Goal: Task Accomplishment & Management: Contribute content

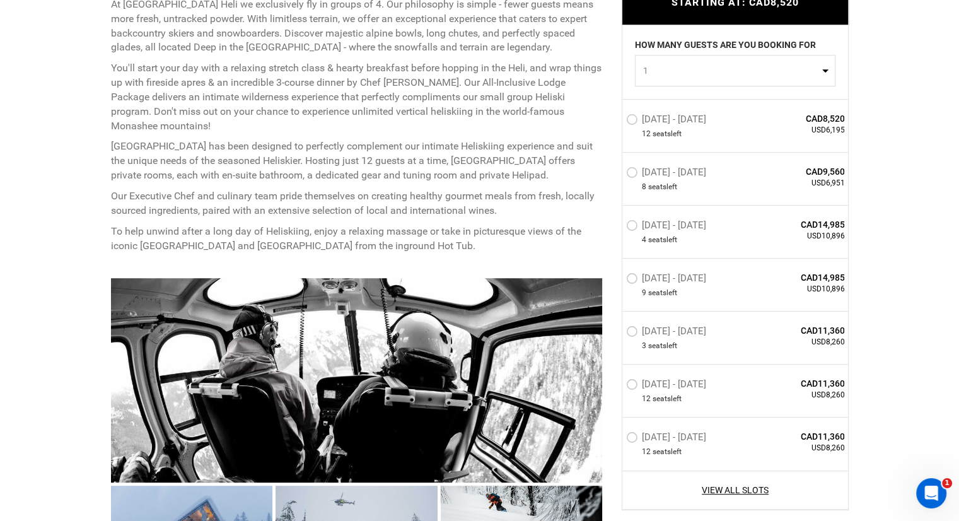
scroll to position [577, 0]
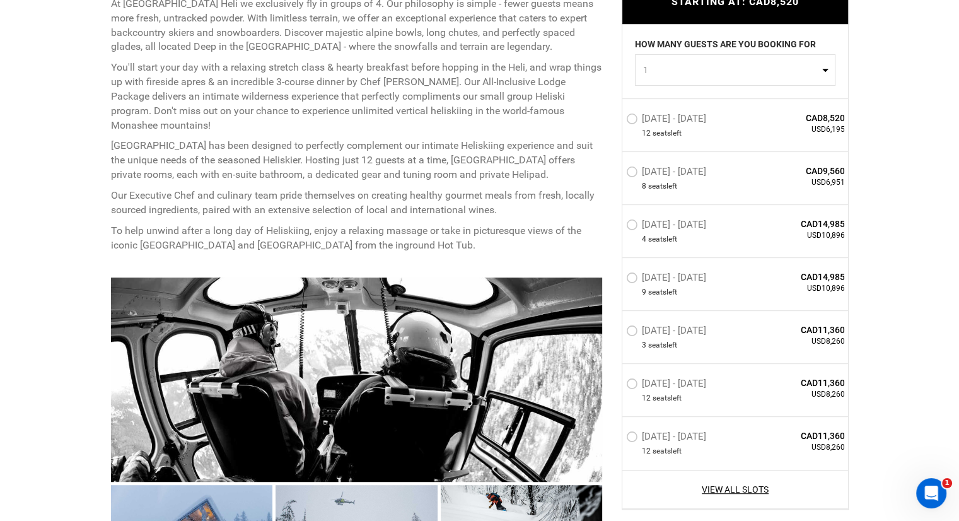
click at [633, 332] on label "Mar 18 - Mar 22, 2026" at bounding box center [667, 332] width 83 height 15
click at [617, 332] on input "Mar 18 - Mar 22, 2026" at bounding box center [617, 335] width 0 height 27
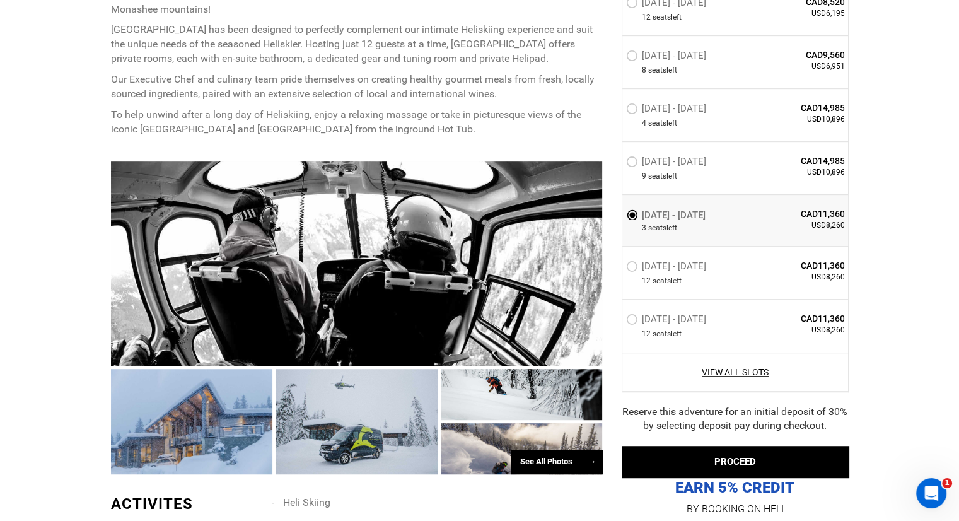
scroll to position [696, 0]
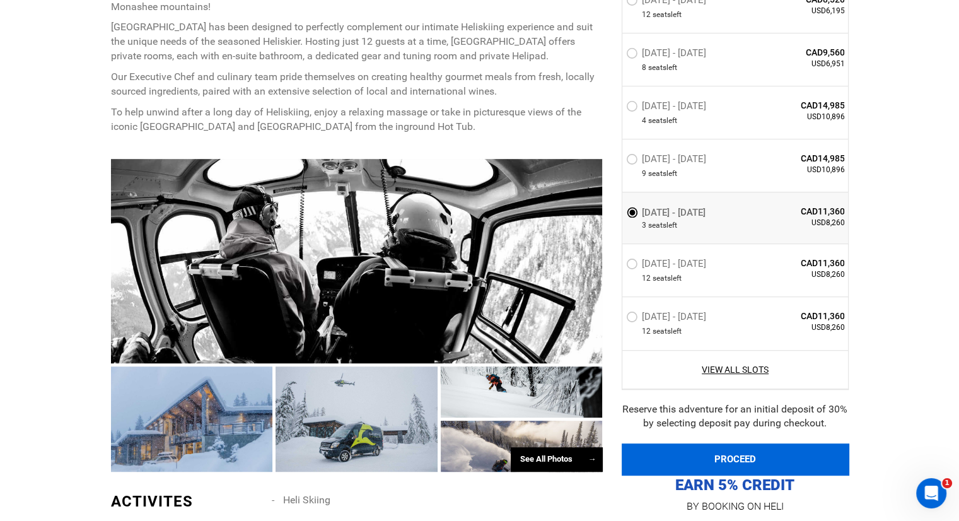
click at [728, 459] on button "PROCEED" at bounding box center [735, 459] width 227 height 32
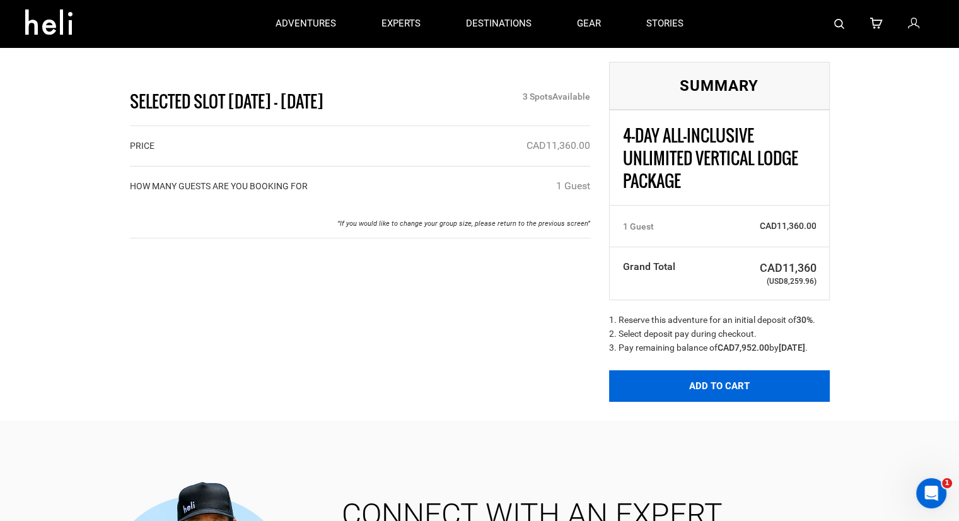
click at [724, 394] on button "Add to Cart" at bounding box center [719, 386] width 221 height 32
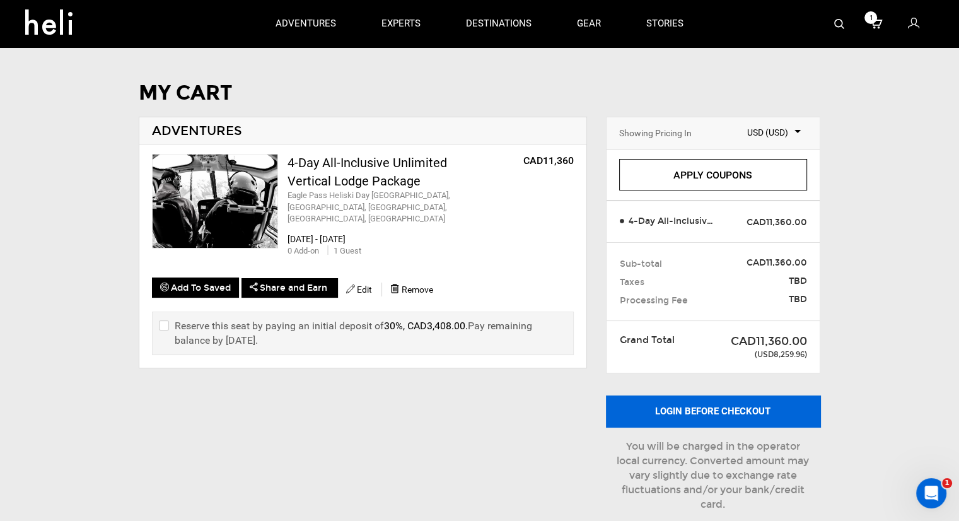
click at [689, 408] on button "Login before checkout" at bounding box center [713, 411] width 214 height 32
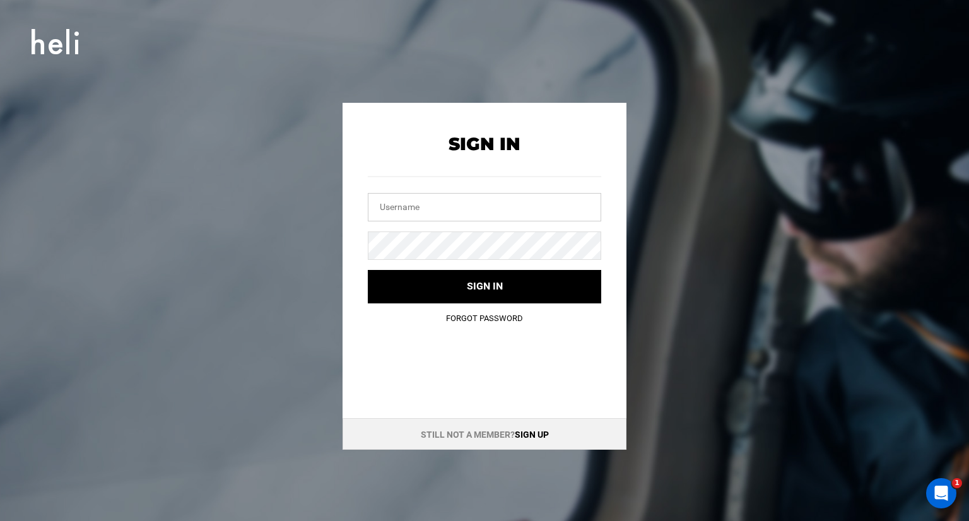
click at [476, 209] on input "text" at bounding box center [484, 207] width 233 height 28
click at [368, 270] on button "Sign in" at bounding box center [484, 286] width 233 height 33
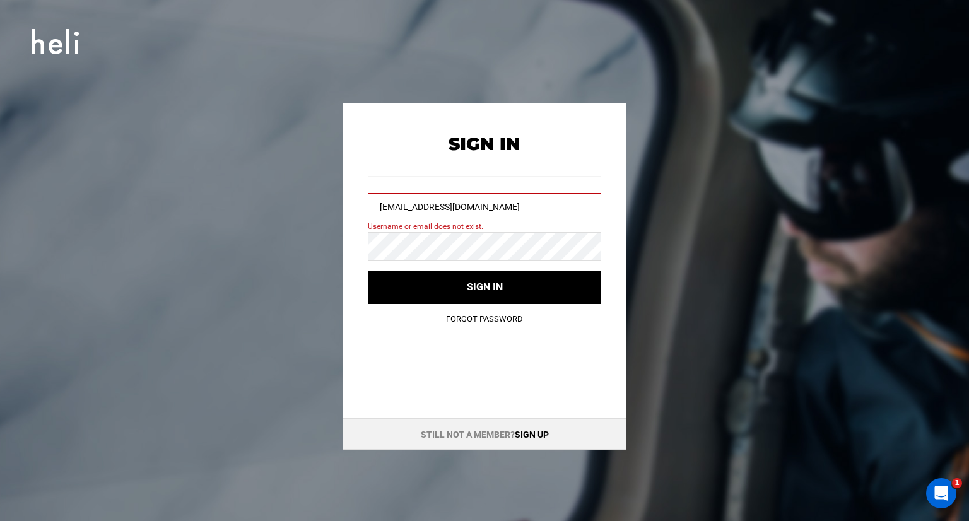
click at [448, 209] on input "tharari94@gmail.com" at bounding box center [484, 207] width 233 height 28
type input "thomas@heli.life"
click at [368, 271] on button "Sign in" at bounding box center [484, 287] width 233 height 33
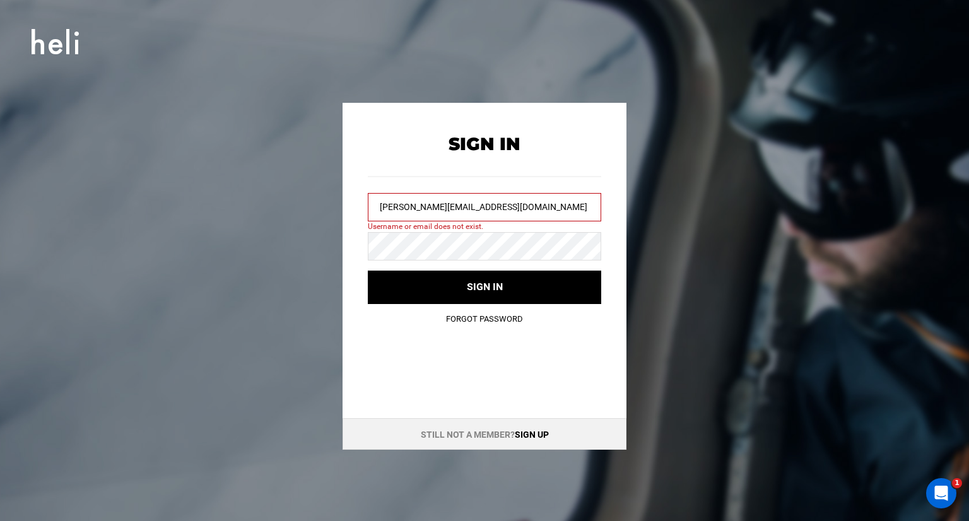
click at [526, 435] on link "Sign up" at bounding box center [532, 434] width 34 height 10
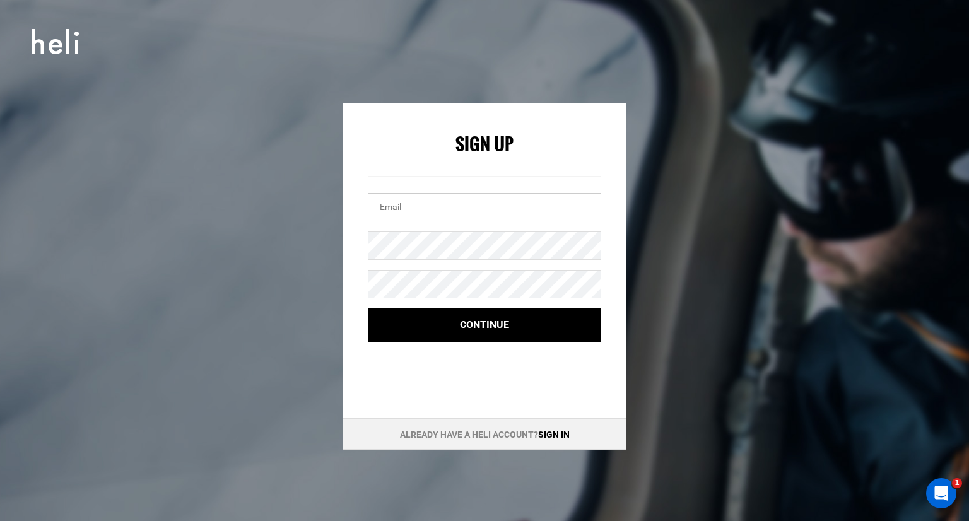
click at [419, 213] on input "email" at bounding box center [484, 207] width 233 height 28
type input "tharari94@gmail.com"
click at [368, 308] on button "Continue" at bounding box center [484, 324] width 233 height 33
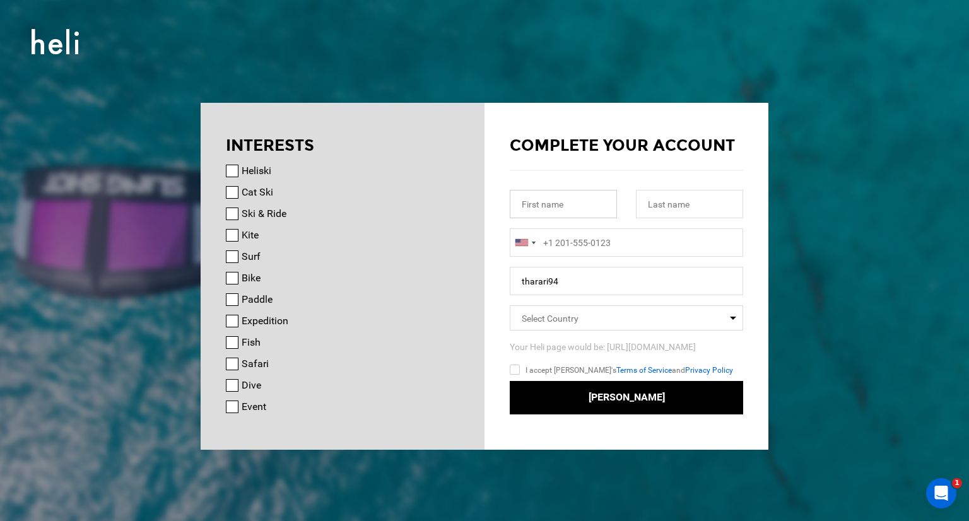
click at [588, 205] on input "text" at bounding box center [563, 204] width 107 height 28
type input "Thomas"
type input "Harari"
type input "19166606063"
click at [577, 269] on input "tharari94" at bounding box center [626, 281] width 233 height 28
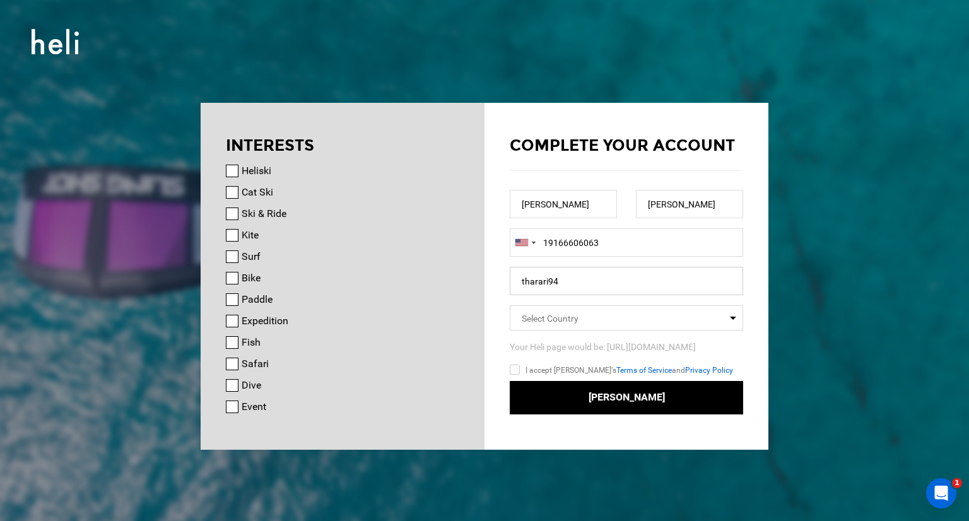
click at [577, 269] on input "tharari94" at bounding box center [626, 281] width 233 height 28
type input "harari94"
click at [556, 313] on span "Select Country" at bounding box center [550, 318] width 57 height 10
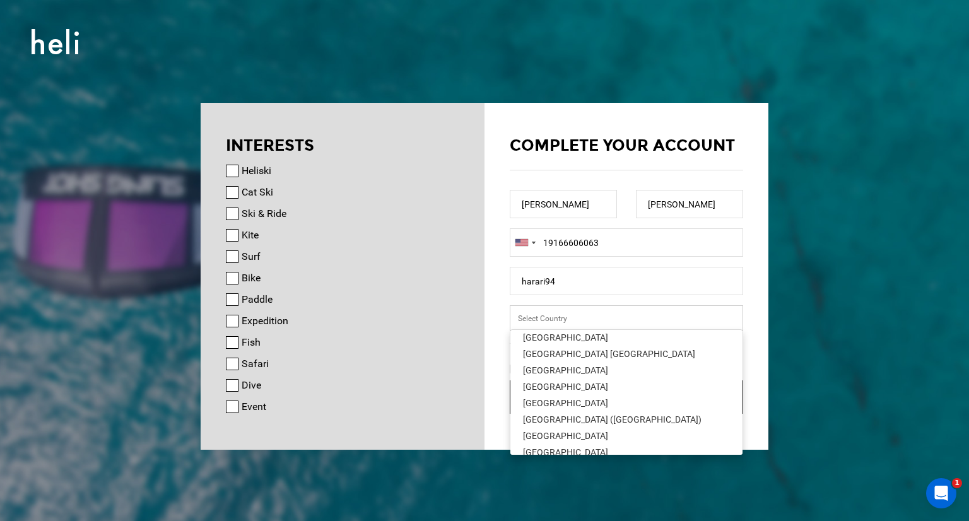
scroll to position [3771, 0]
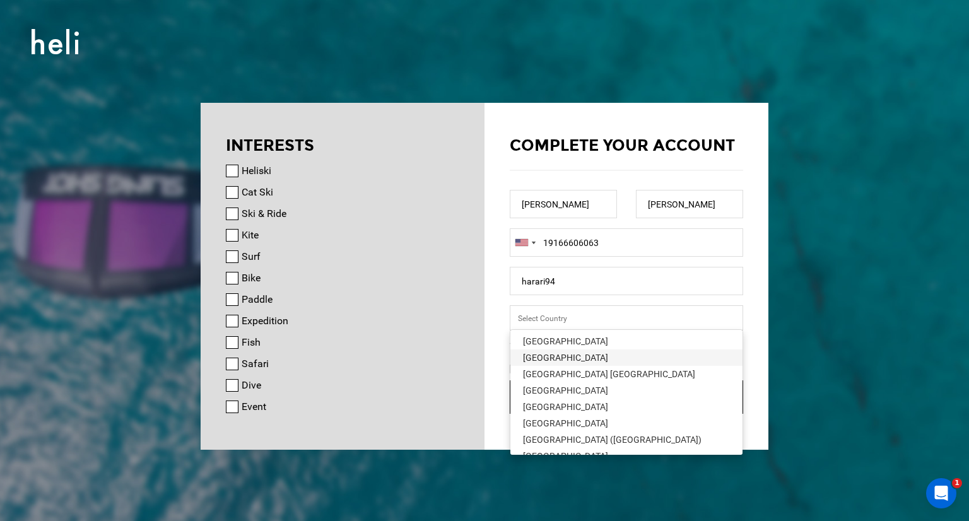
click at [562, 361] on div "United States" at bounding box center [626, 357] width 207 height 13
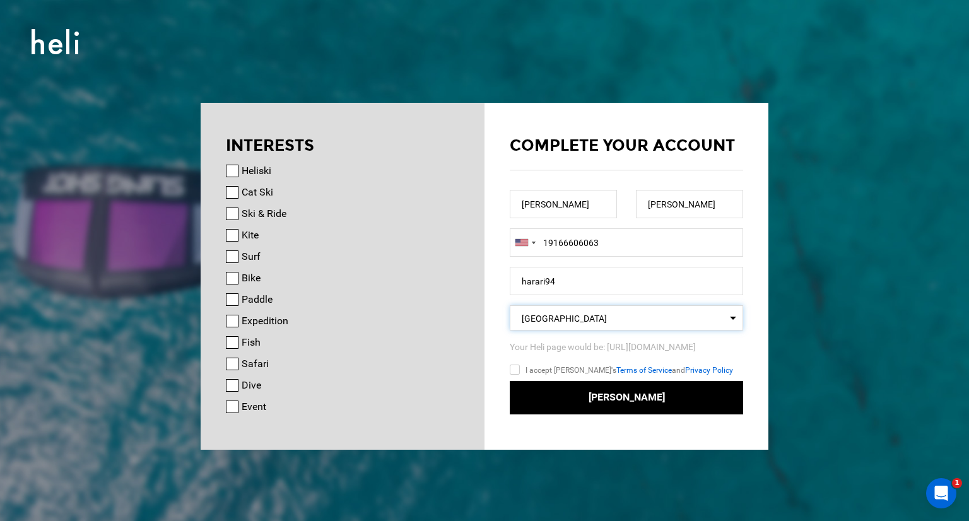
click at [530, 366] on input "I accept Heli's Terms of Service and Privacy Policy" at bounding box center [533, 372] width 47 height 18
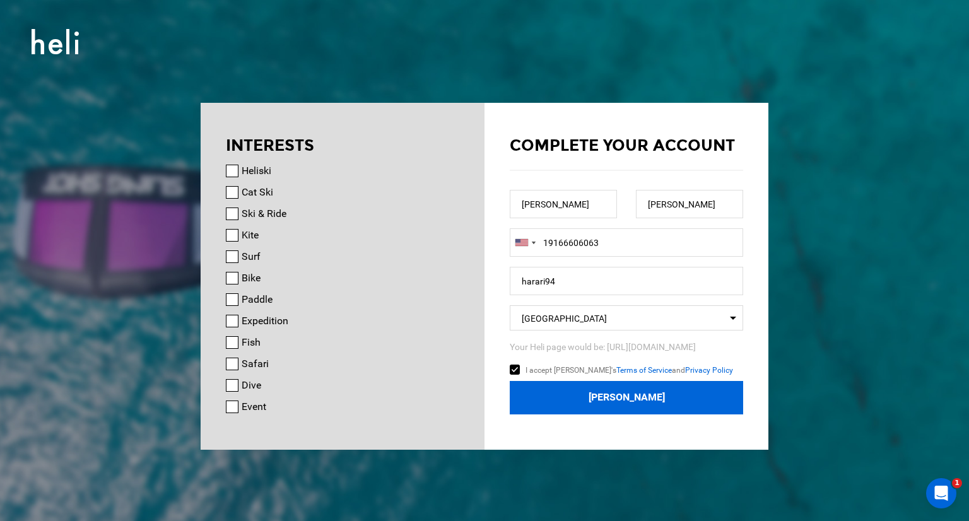
click at [567, 392] on button "Join Heli" at bounding box center [626, 397] width 233 height 33
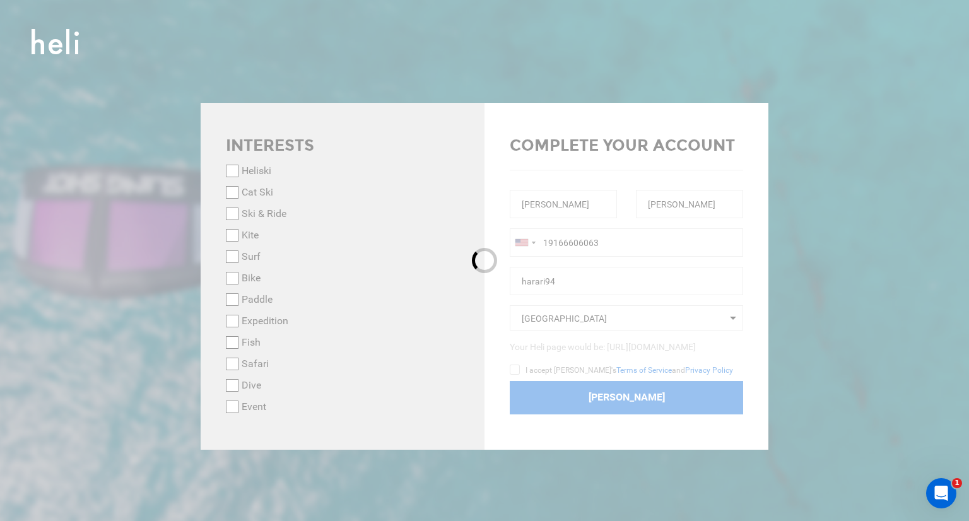
checkbox input "false"
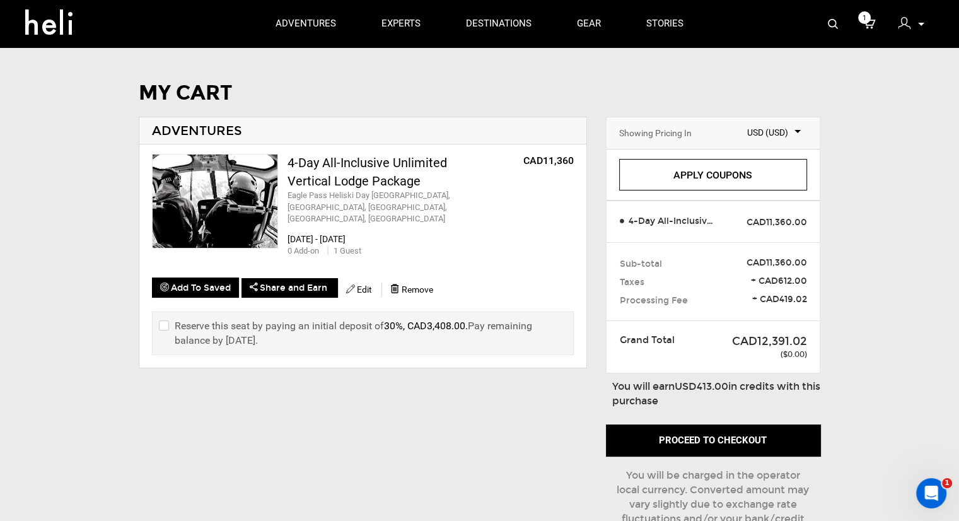
click at [253, 177] on img at bounding box center [215, 201] width 125 height 93
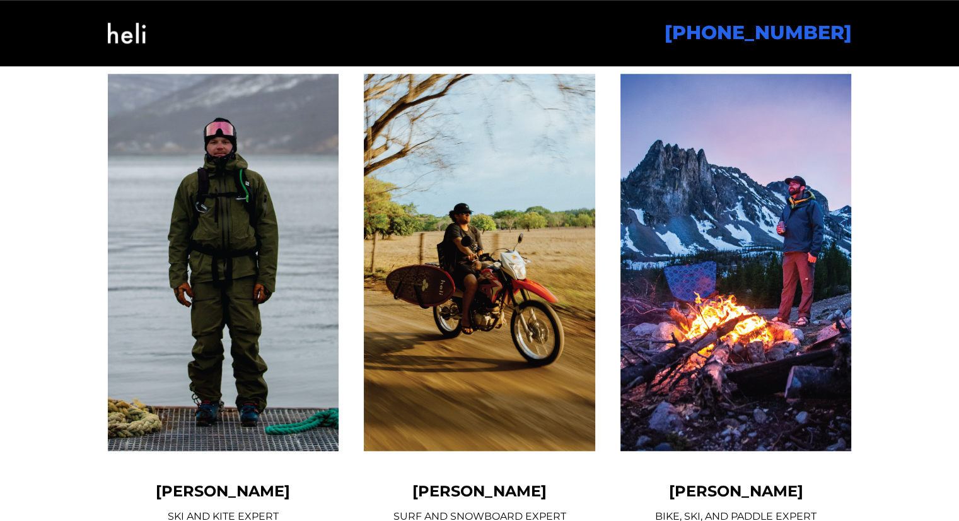
scroll to position [1034, 0]
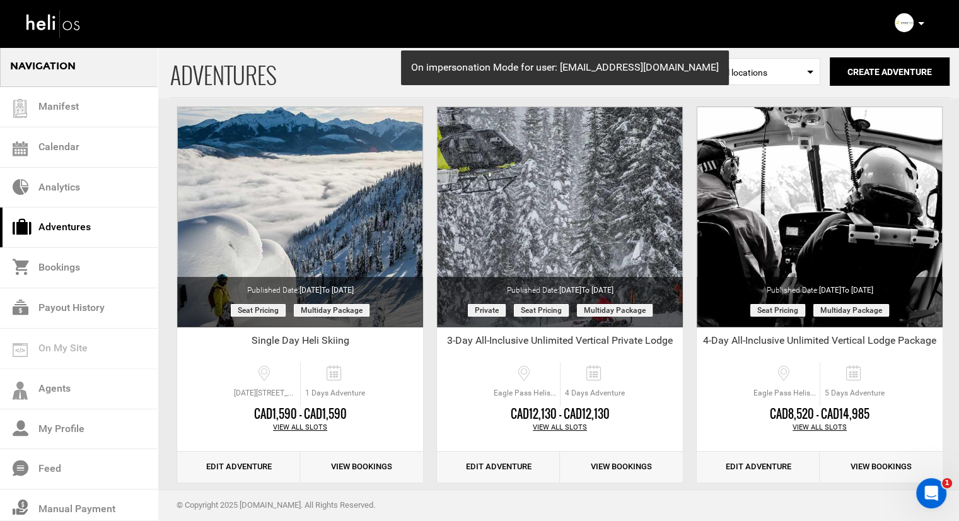
scroll to position [63, 0]
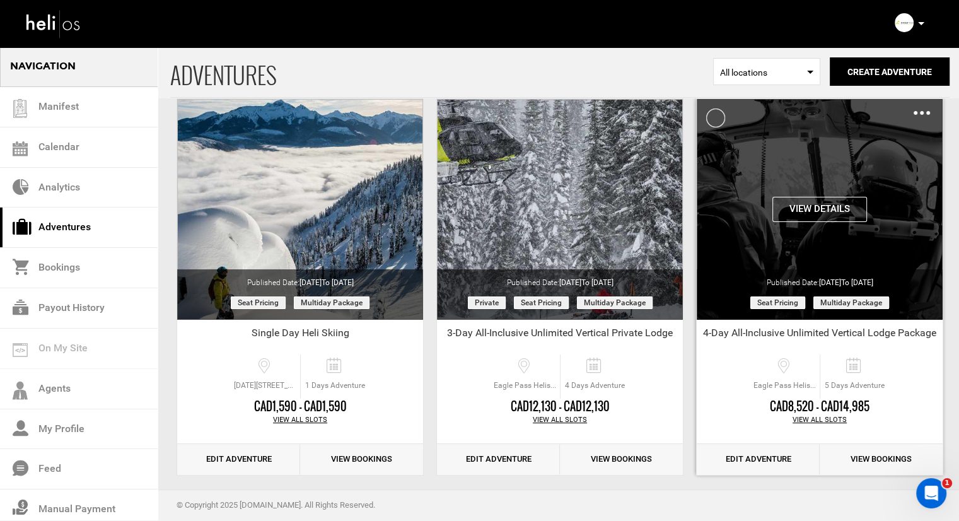
click at [918, 115] on div "Clone De-Activate Share Delete" at bounding box center [922, 112] width 16 height 15
click at [921, 111] on img at bounding box center [922, 113] width 16 height 4
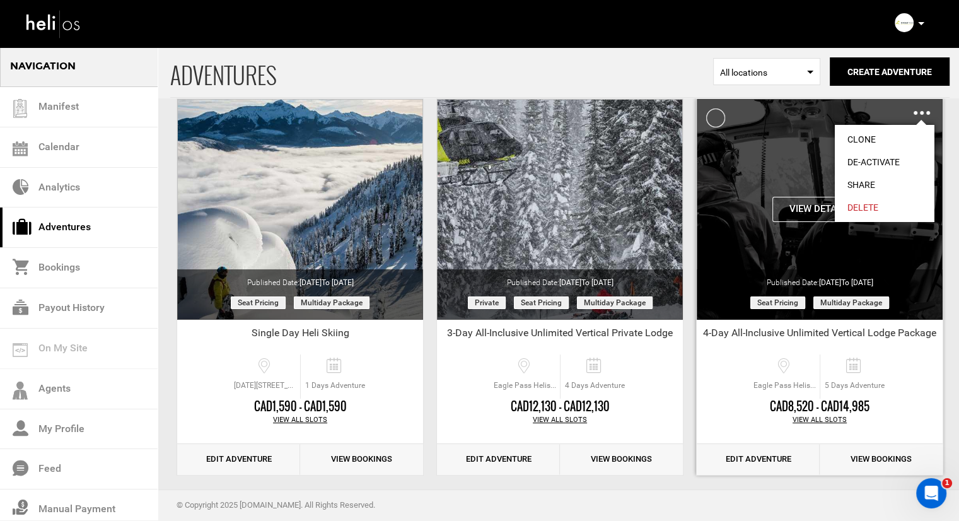
click at [870, 141] on link "Clone" at bounding box center [885, 139] width 100 height 23
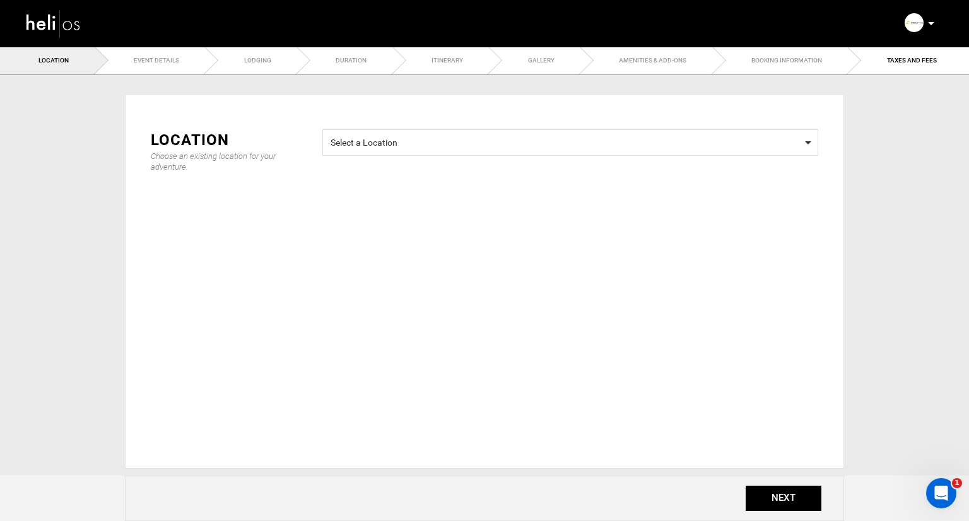
type input "Copy of 4-Day All-Inclusive Unlimited Vertical Lodge Package"
checkbox input "true"
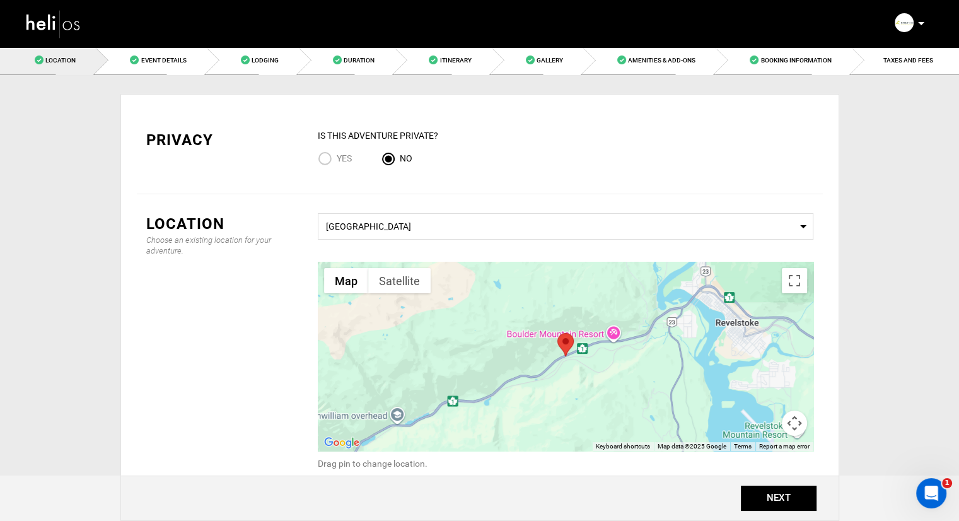
click at [329, 157] on input "Yes" at bounding box center [327, 159] width 19 height 17
radio input "true"
radio input "false"
click at [783, 495] on button "NEXT" at bounding box center [779, 498] width 76 height 25
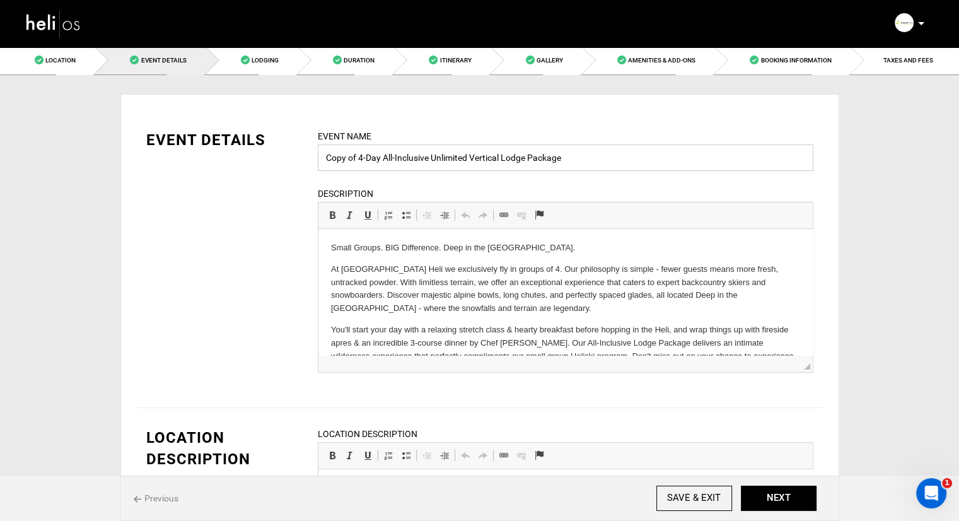
click at [358, 155] on input "Copy of 4-Day All-Inclusive Unlimited Vertical Lodge Package" at bounding box center [566, 157] width 496 height 26
drag, startPoint x: 358, startPoint y: 155, endPoint x: 316, endPoint y: 160, distance: 42.5
click at [316, 160] on div "Event Name Copy of 4-Day All-Inclusive Unlimited Vertical Lodge Package Event n…" at bounding box center [565, 258] width 515 height 259
click at [571, 160] on input "4-Day All-Inclusive Unlimited Vertical Lodge Package" at bounding box center [566, 157] width 496 height 26
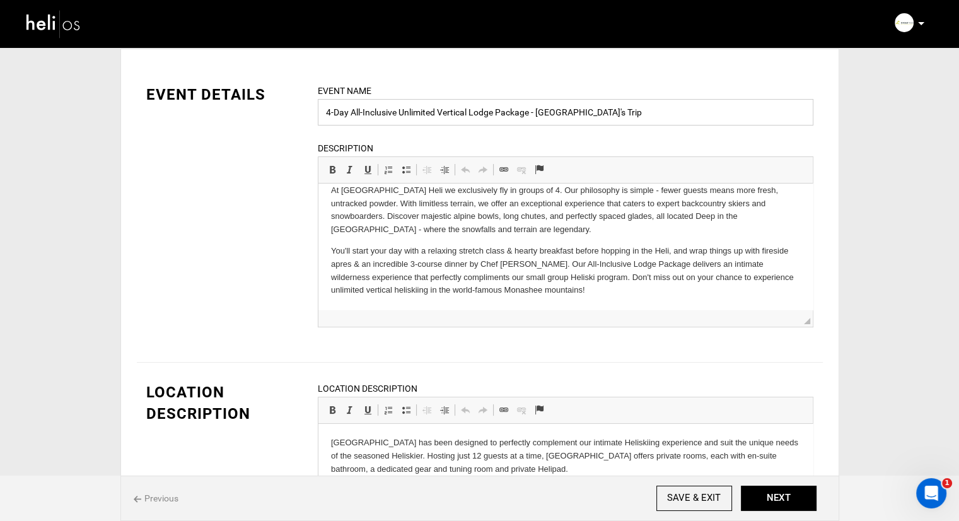
scroll to position [189, 0]
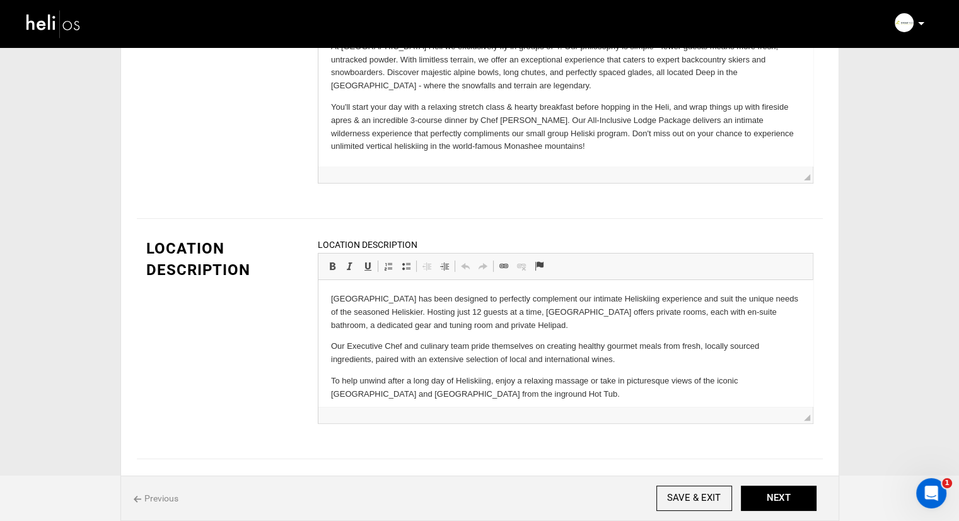
type input "4-Day All-Inclusive Unlimited Vertical Lodge Package - Milan's Trip"
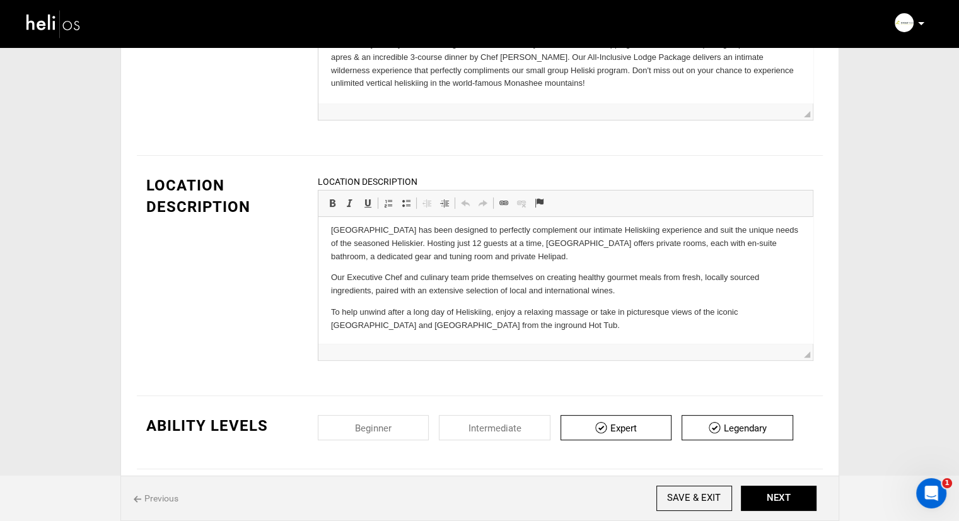
scroll to position [8, 0]
click at [758, 488] on button "NEXT" at bounding box center [779, 498] width 76 height 25
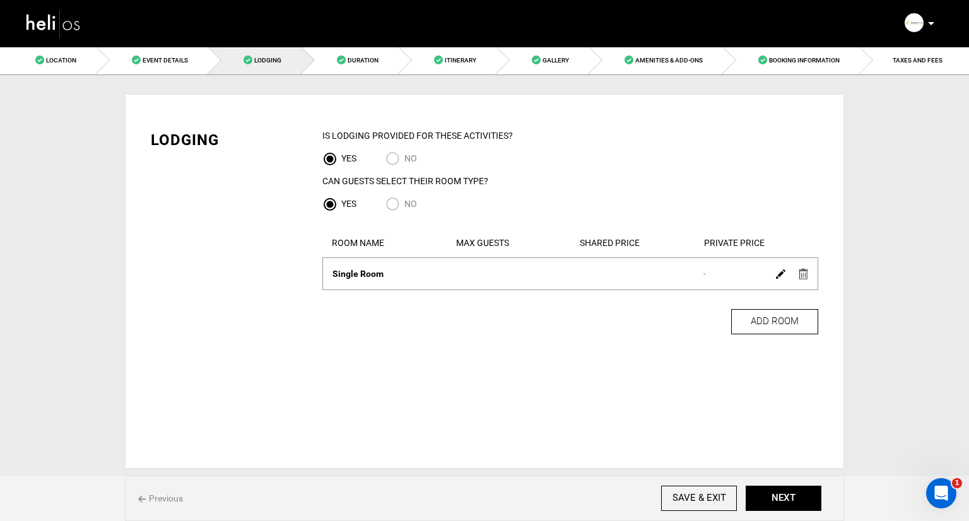
click at [776, 277] on img at bounding box center [780, 273] width 9 height 9
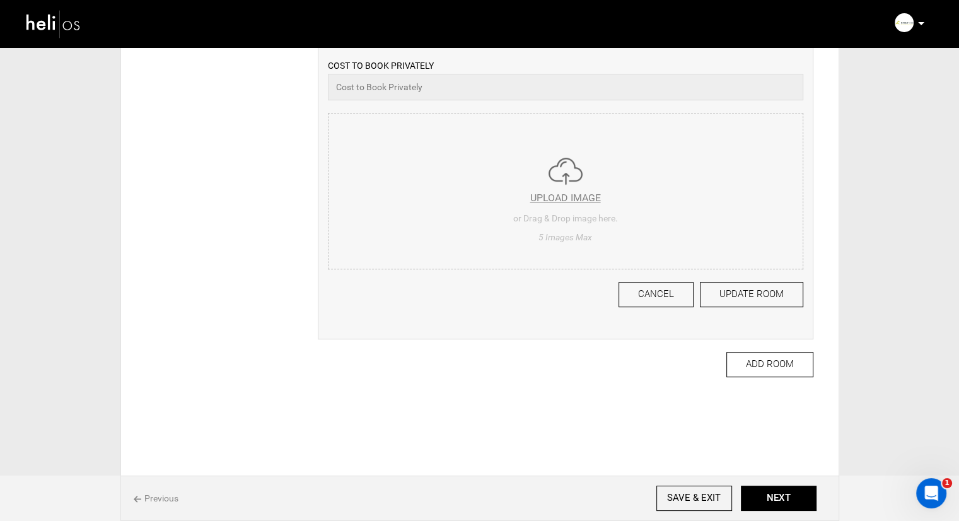
scroll to position [592, 0]
click at [779, 495] on button "NEXT" at bounding box center [779, 498] width 76 height 25
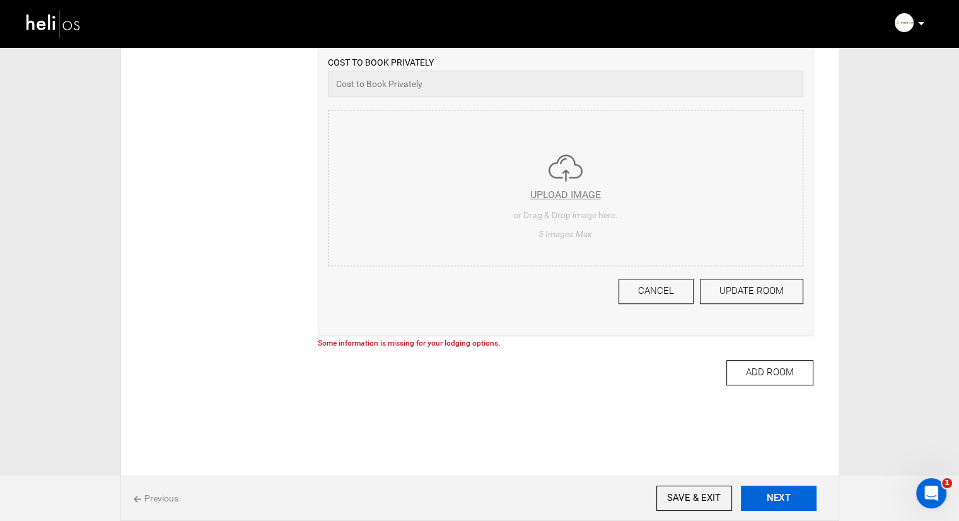
scroll to position [0, 0]
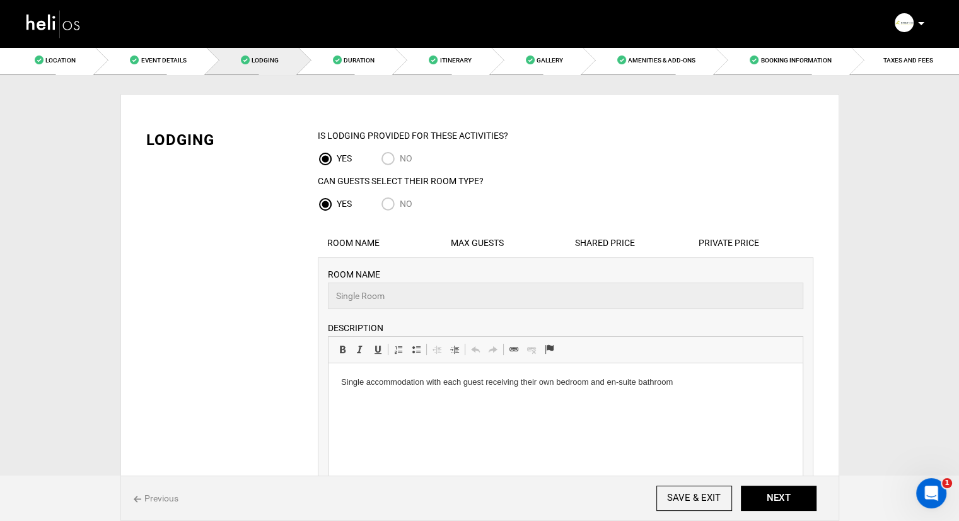
click at [388, 202] on input "No" at bounding box center [390, 205] width 19 height 17
radio input "true"
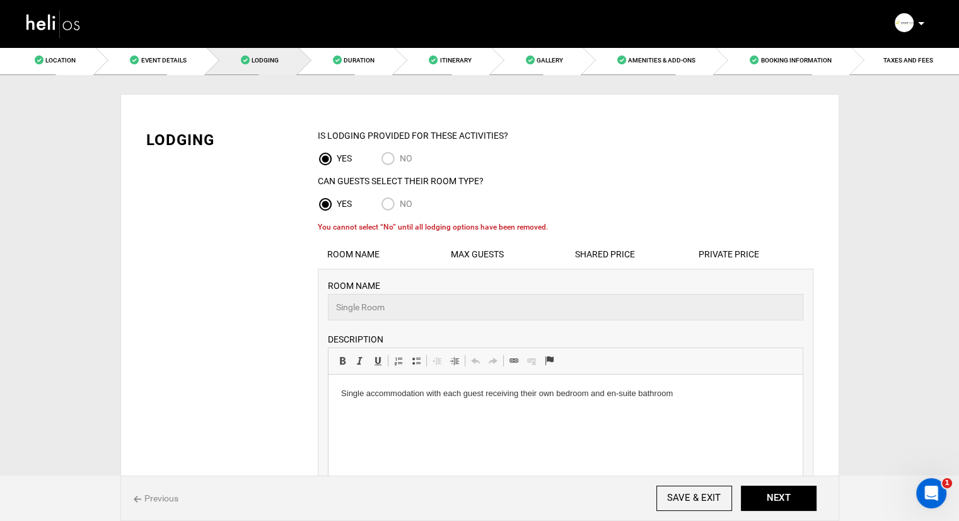
click at [393, 205] on input "No" at bounding box center [390, 205] width 19 height 17
radio input "true"
click at [387, 202] on input "No" at bounding box center [390, 205] width 19 height 17
radio input "true"
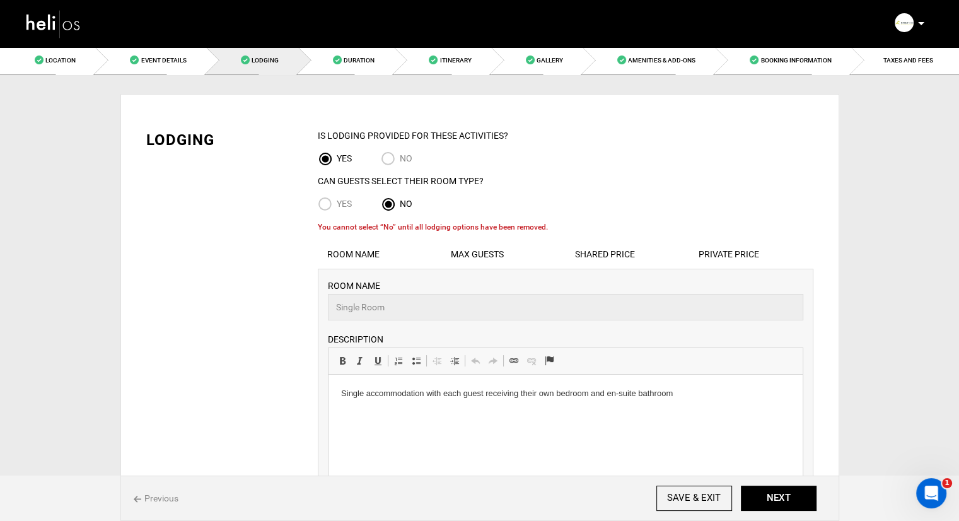
radio input "true"
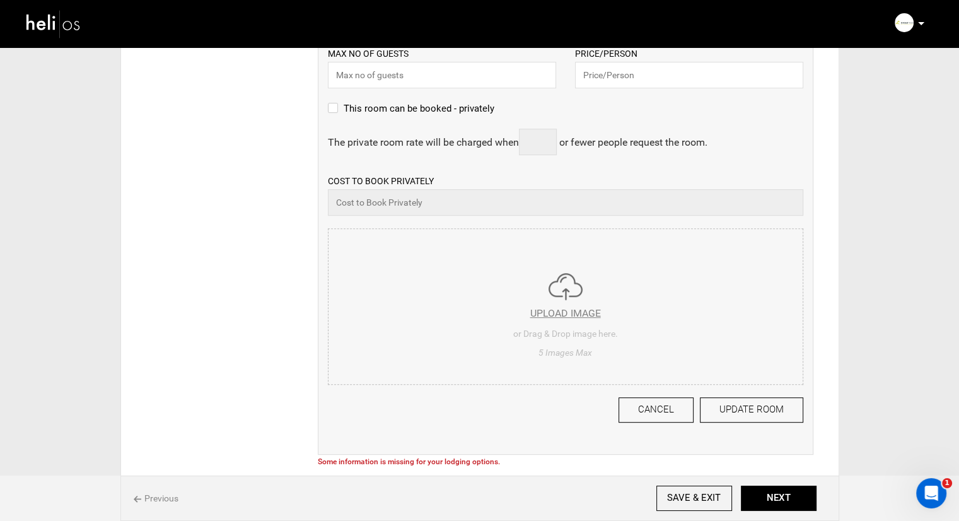
scroll to position [505, 0]
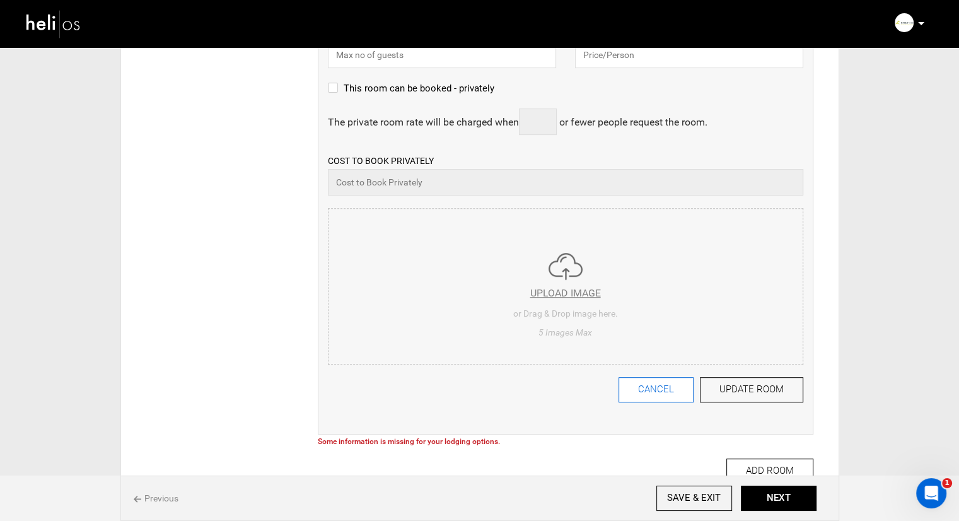
click at [686, 392] on button "CANCEL" at bounding box center [656, 389] width 75 height 25
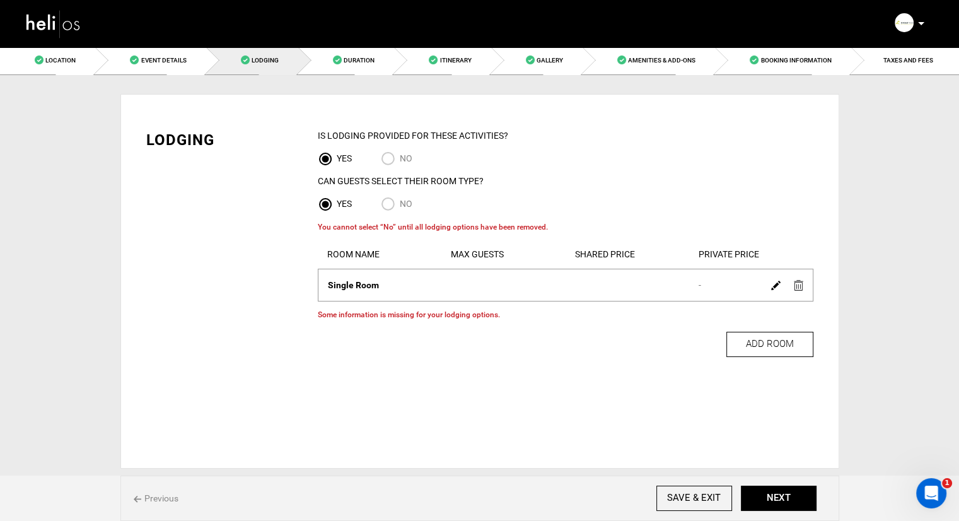
scroll to position [0, 0]
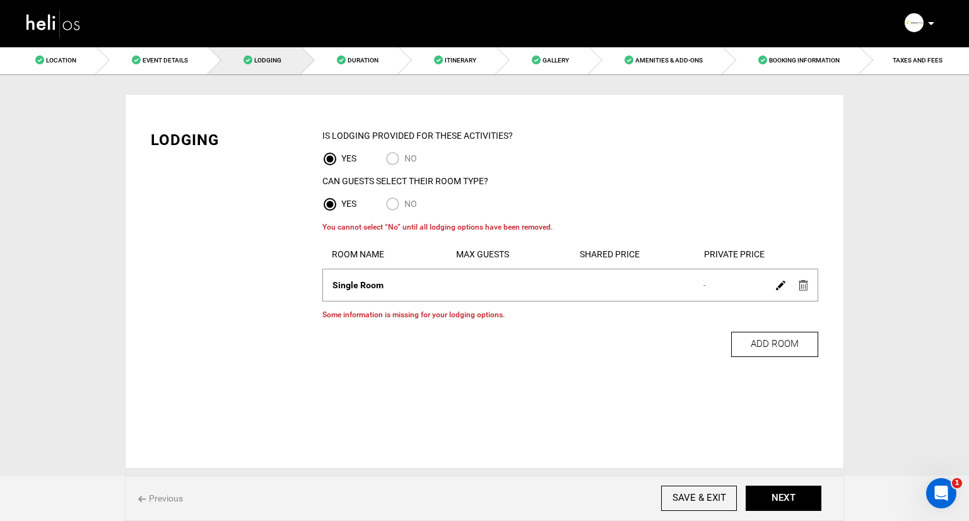
click at [394, 204] on input "No" at bounding box center [394, 205] width 19 height 17
radio input "true"
click at [394, 204] on input "No" at bounding box center [394, 205] width 19 height 17
radio input "true"
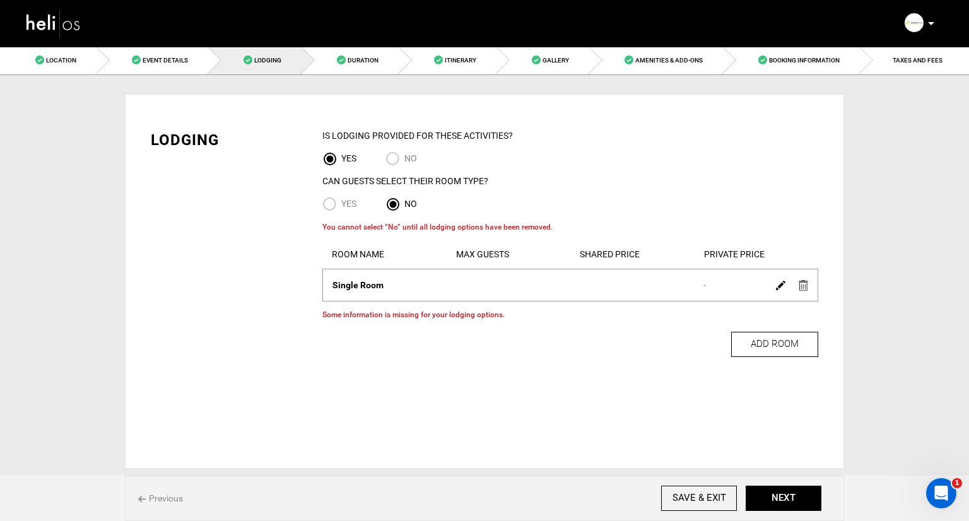
radio input "true"
click at [395, 200] on input "No" at bounding box center [394, 205] width 19 height 17
radio input "true"
click at [392, 202] on input "No" at bounding box center [394, 205] width 19 height 17
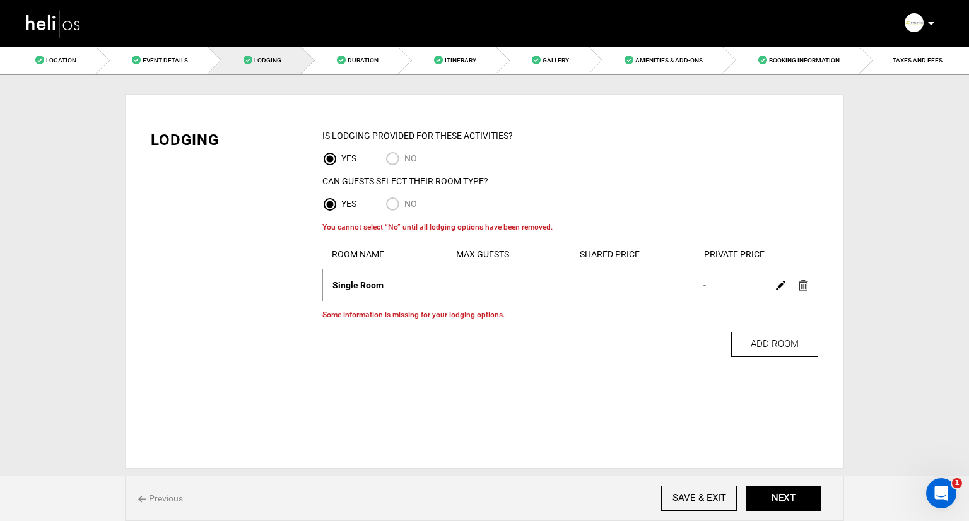
radio input "true"
click at [392, 160] on input "NO" at bounding box center [394, 159] width 19 height 17
radio input "true"
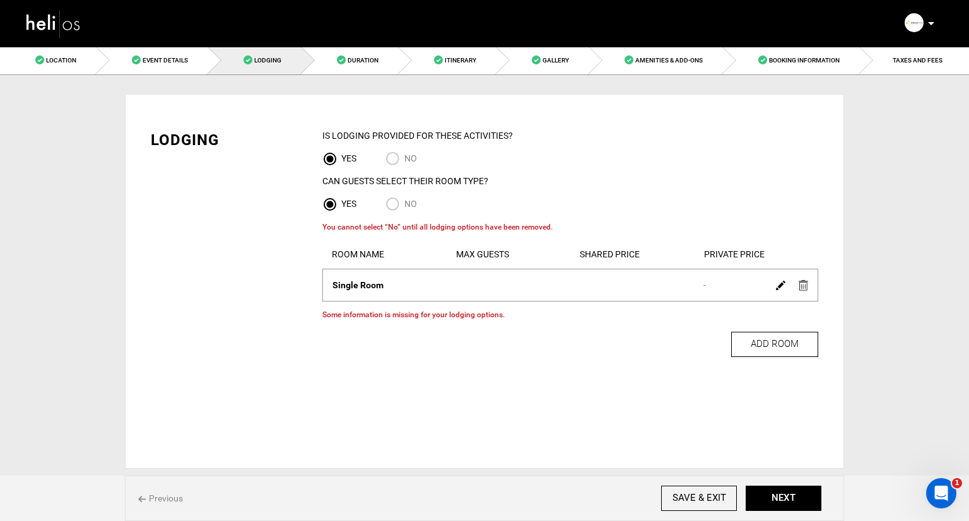
click at [397, 160] on input "NO" at bounding box center [394, 159] width 19 height 17
radio input "true"
click at [359, 160] on div "YES" at bounding box center [347, 159] width 50 height 17
click at [394, 205] on input "No" at bounding box center [394, 205] width 19 height 17
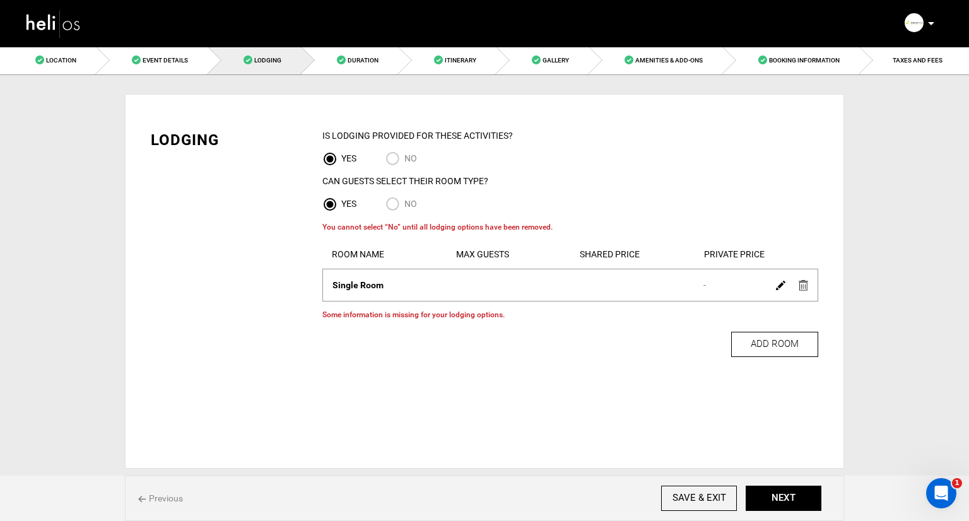
radio input "true"
click at [802, 288] on img at bounding box center [802, 285] width 9 height 11
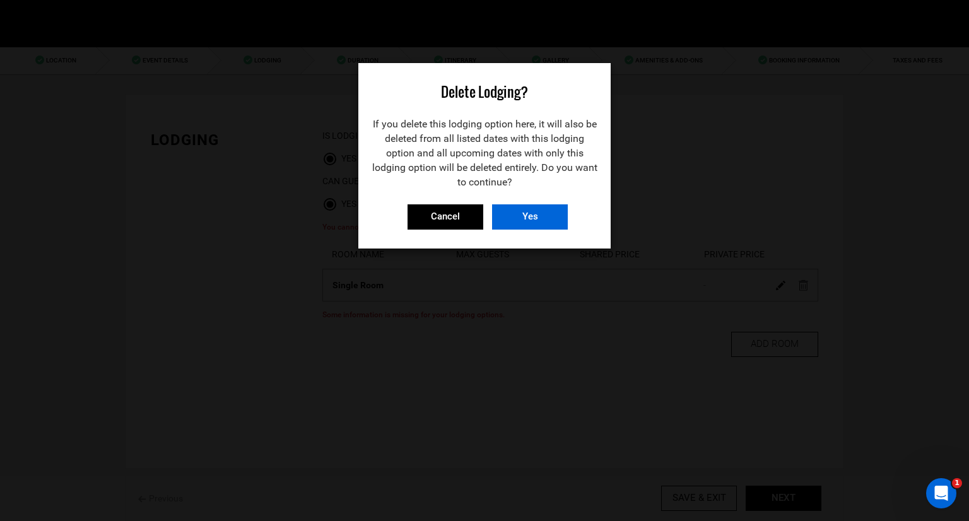
click at [526, 218] on input "Yes" at bounding box center [530, 216] width 76 height 25
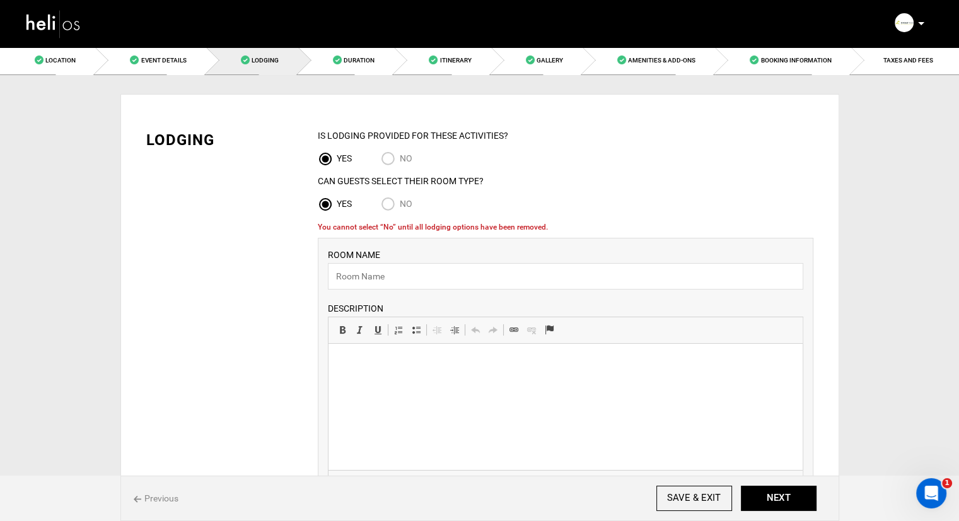
click at [394, 205] on input "No" at bounding box center [390, 205] width 19 height 17
radio input "true"
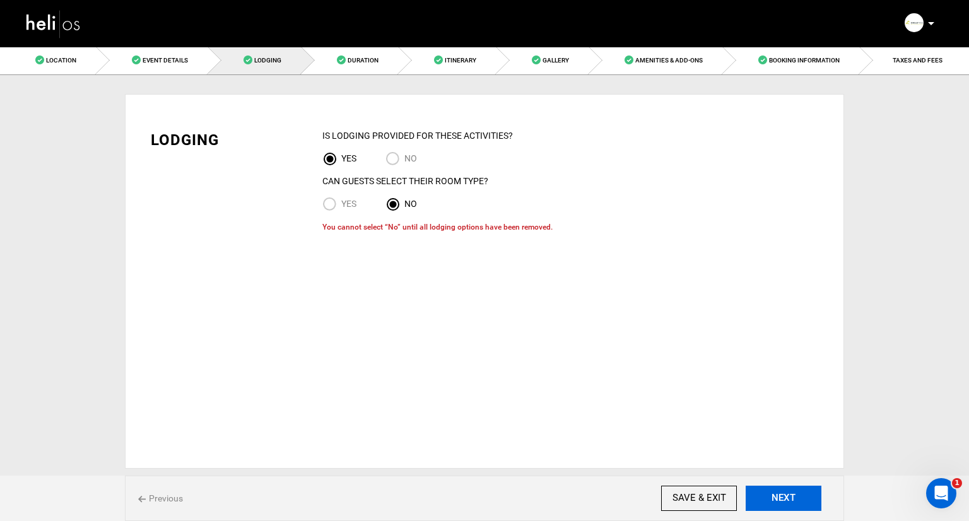
click at [787, 494] on button "NEXT" at bounding box center [783, 498] width 76 height 25
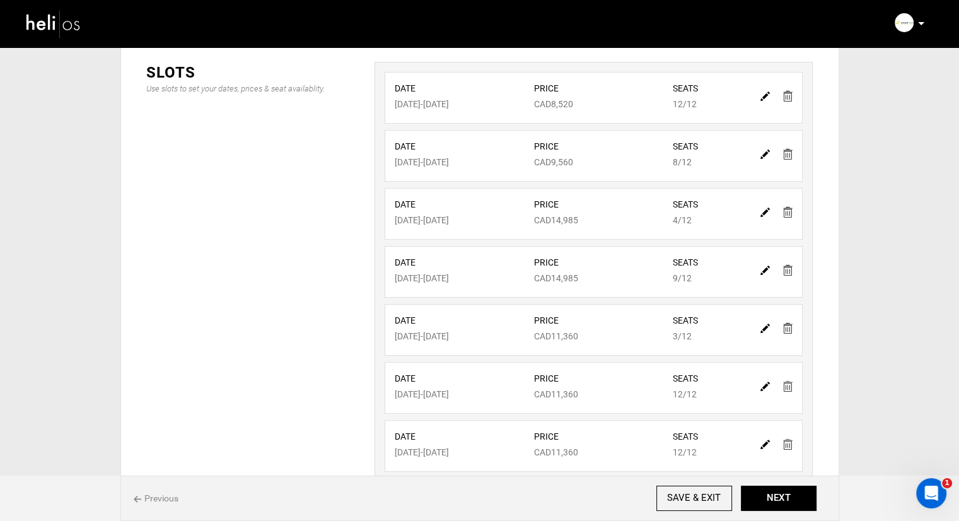
scroll to position [252, 0]
click at [440, 319] on label "Date" at bounding box center [455, 319] width 120 height 13
click at [416, 321] on label "Date" at bounding box center [455, 319] width 120 height 13
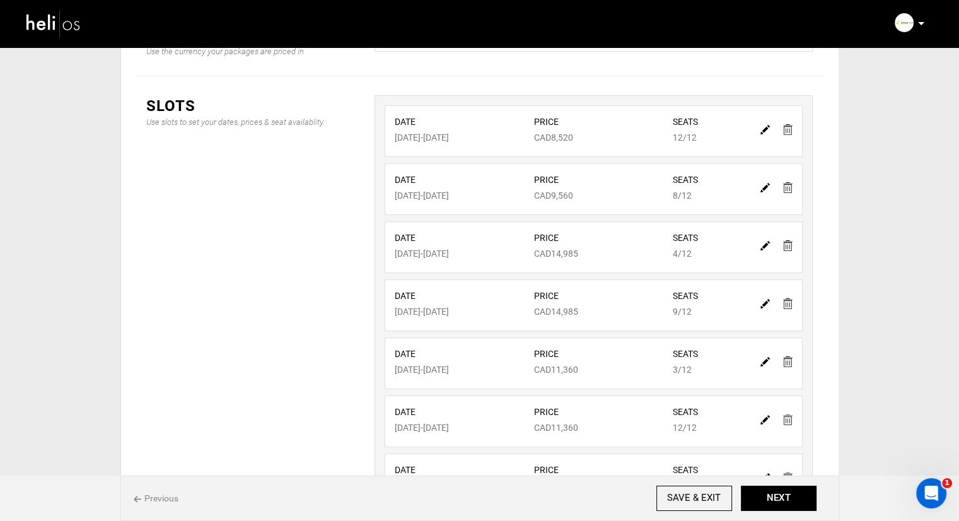
scroll to position [189, 0]
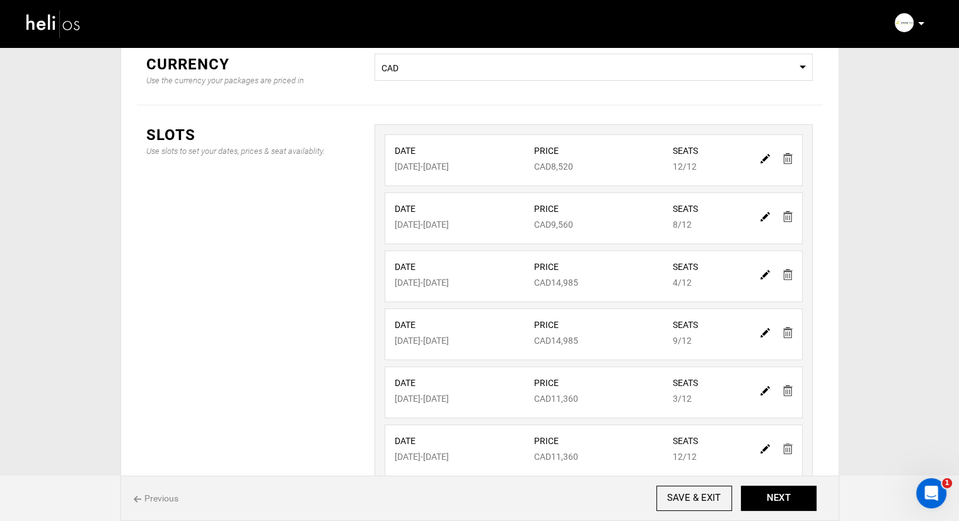
click at [407, 385] on label "Date" at bounding box center [455, 383] width 120 height 13
click at [426, 388] on div "Date Mar 18, 2026 - Mar 22, 2026" at bounding box center [454, 391] width 139 height 28
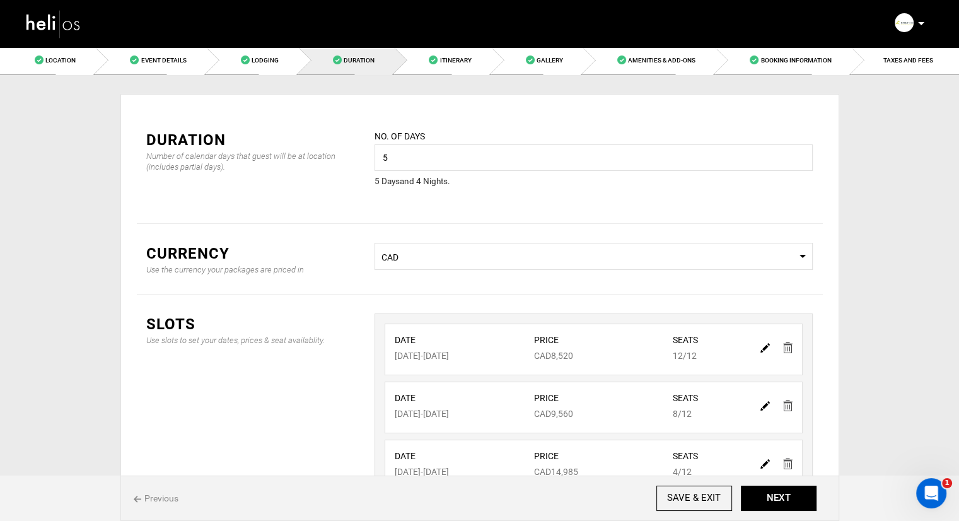
scroll to position [63, 0]
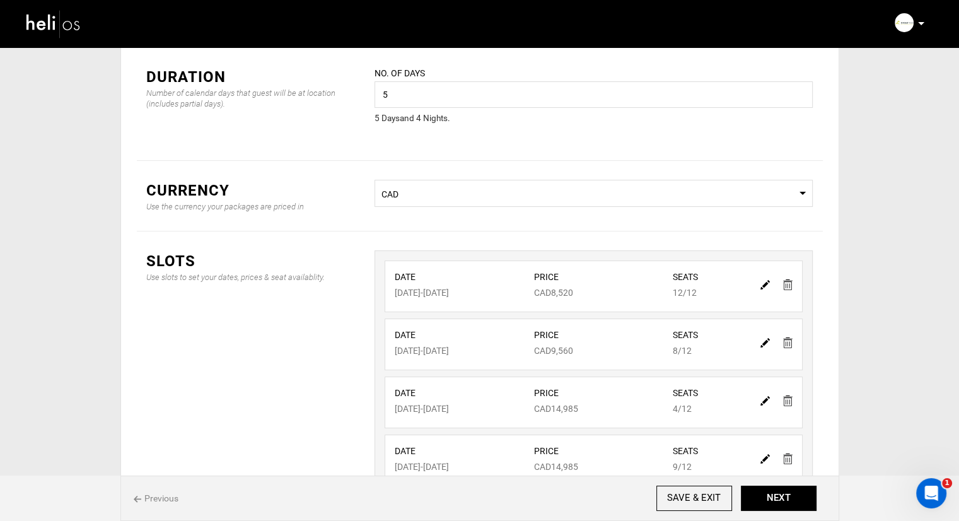
click at [788, 288] on img at bounding box center [787, 284] width 9 height 11
click at [788, 284] on img at bounding box center [787, 284] width 9 height 11
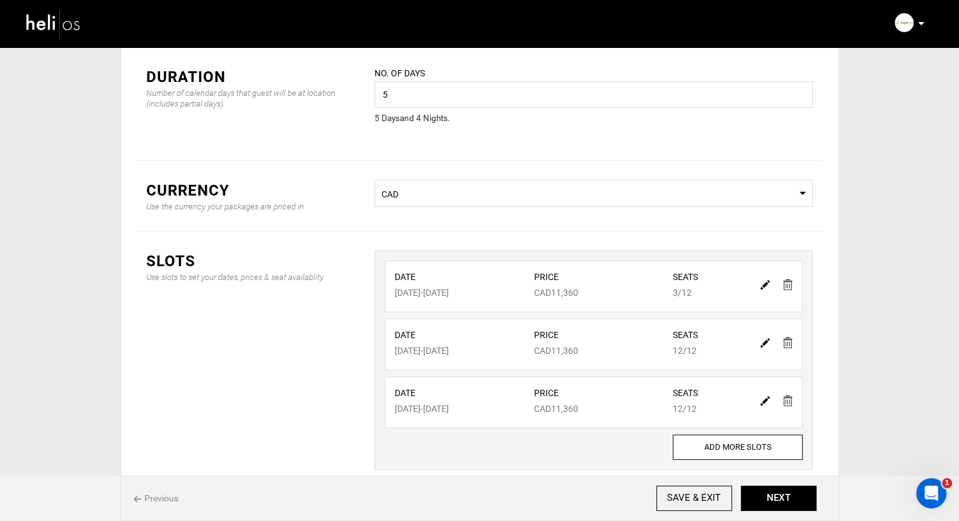
click at [791, 344] on img at bounding box center [787, 342] width 9 height 11
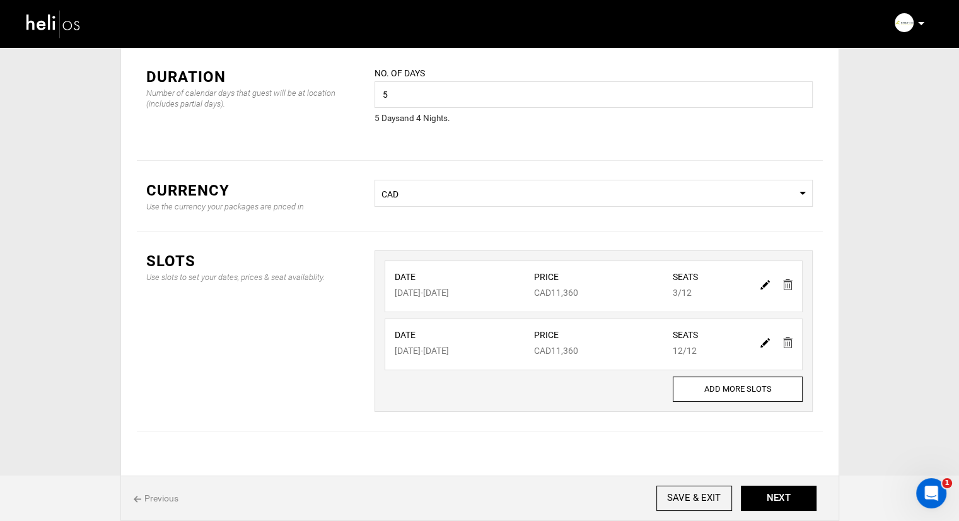
click at [789, 342] on img at bounding box center [787, 342] width 9 height 11
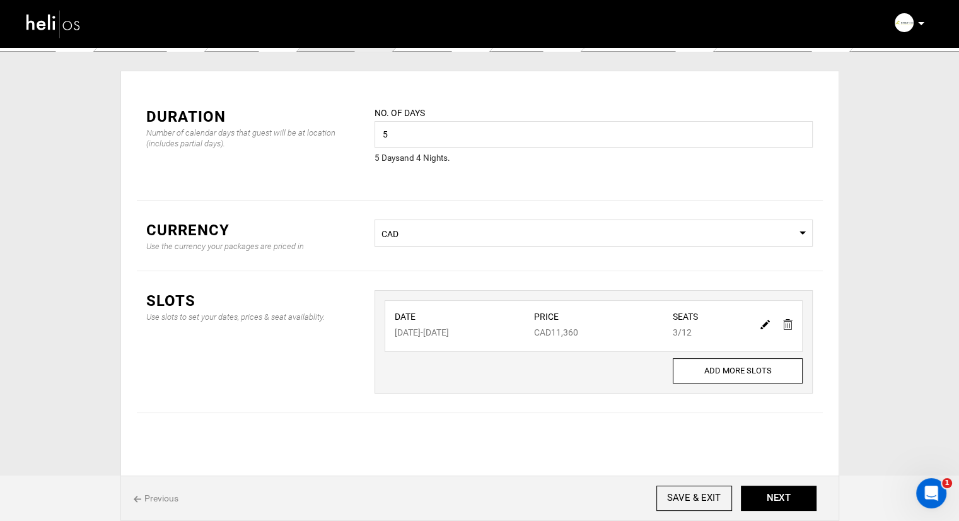
scroll to position [23, 0]
click at [764, 324] on img at bounding box center [765, 324] width 9 height 9
type input "03/18/2026"
type input "03/22/2026"
type input "11360"
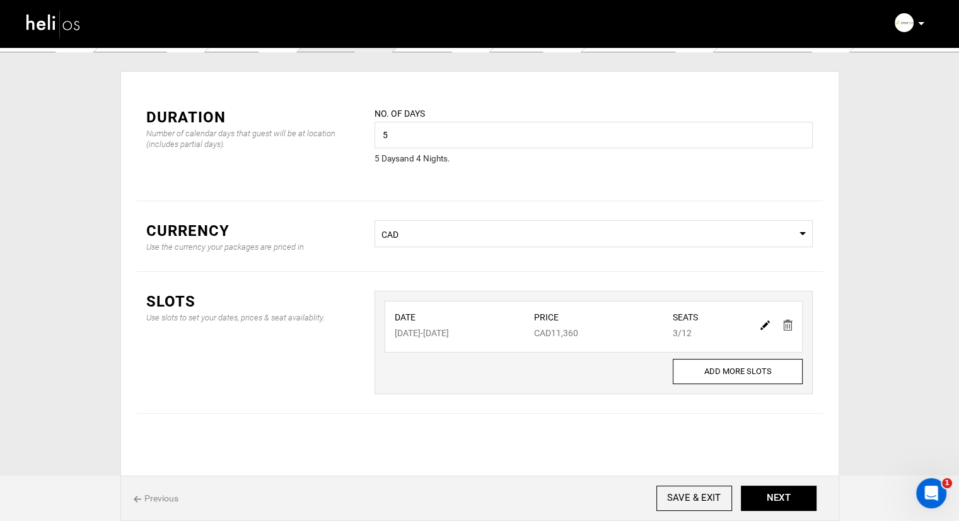
type input "12"
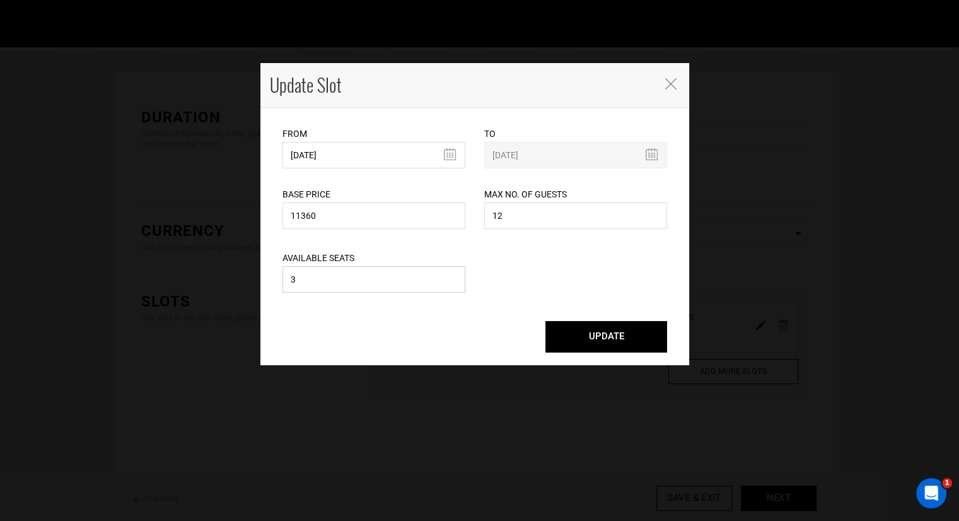
click at [359, 284] on input "3" at bounding box center [374, 279] width 183 height 26
type input "1"
click at [577, 335] on button "UPDATE" at bounding box center [607, 337] width 122 height 32
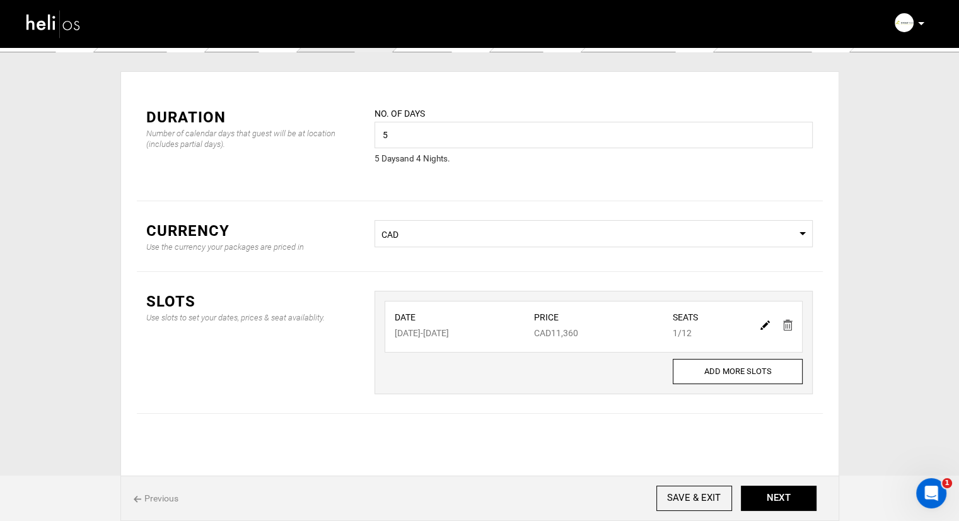
click at [763, 327] on img at bounding box center [765, 324] width 9 height 9
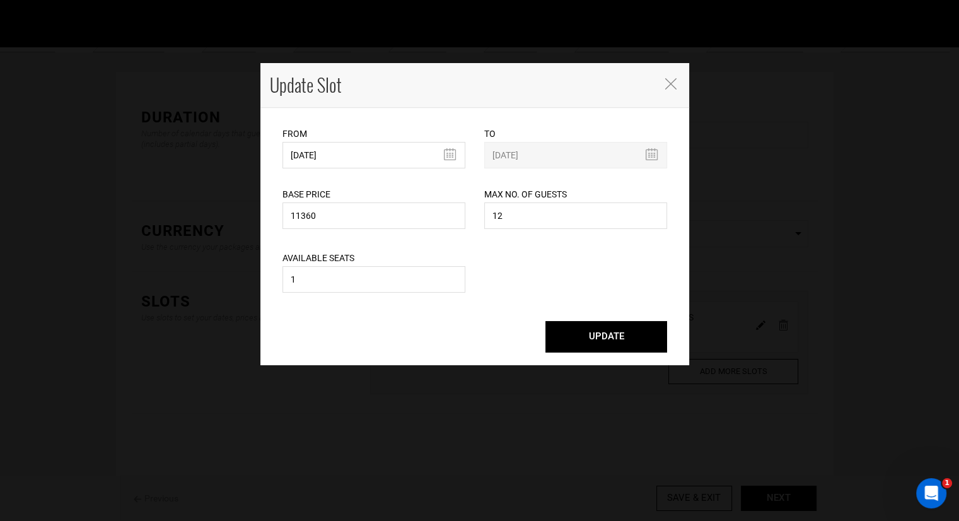
click at [663, 77] on div "Update Slot" at bounding box center [474, 85] width 429 height 45
click at [665, 84] on icon "Close" at bounding box center [670, 83] width 11 height 11
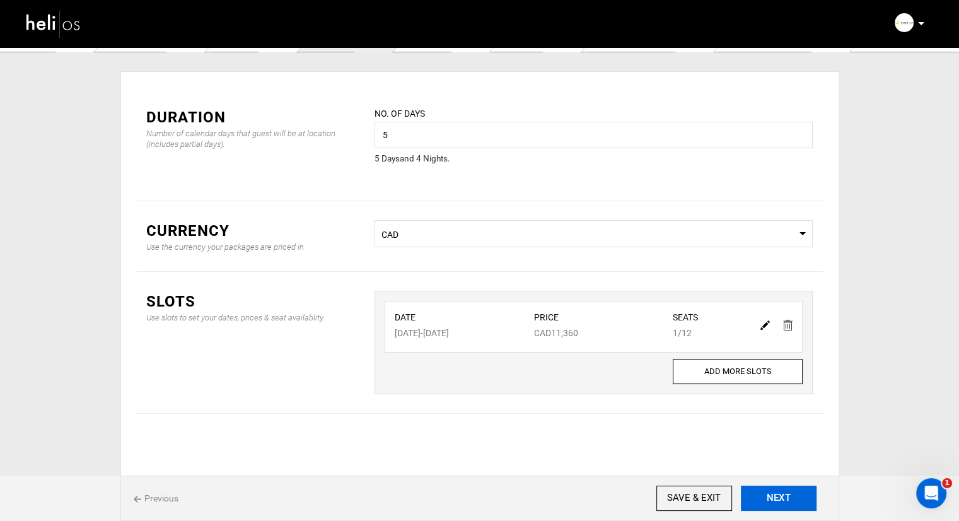
click at [767, 503] on button "NEXT" at bounding box center [779, 498] width 76 height 25
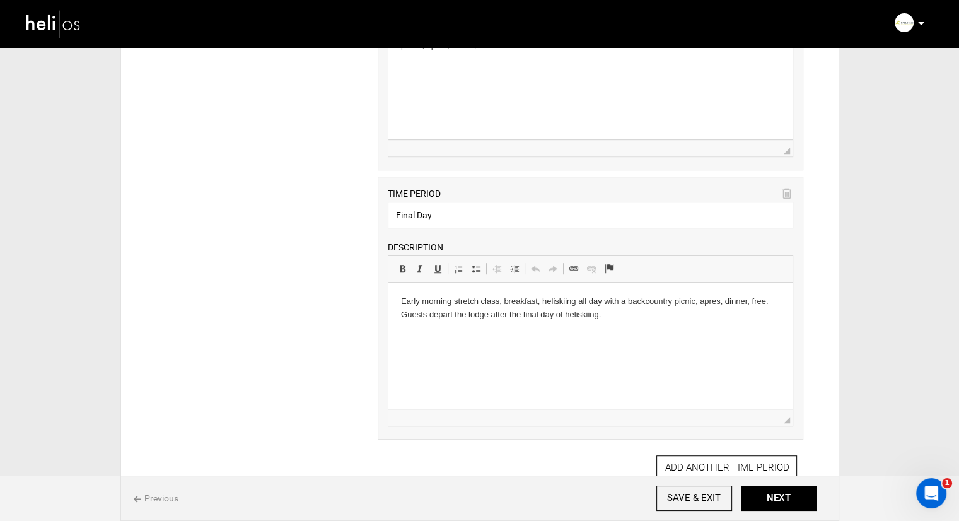
scroll to position [694, 0]
click at [772, 497] on button "NEXT" at bounding box center [779, 498] width 76 height 25
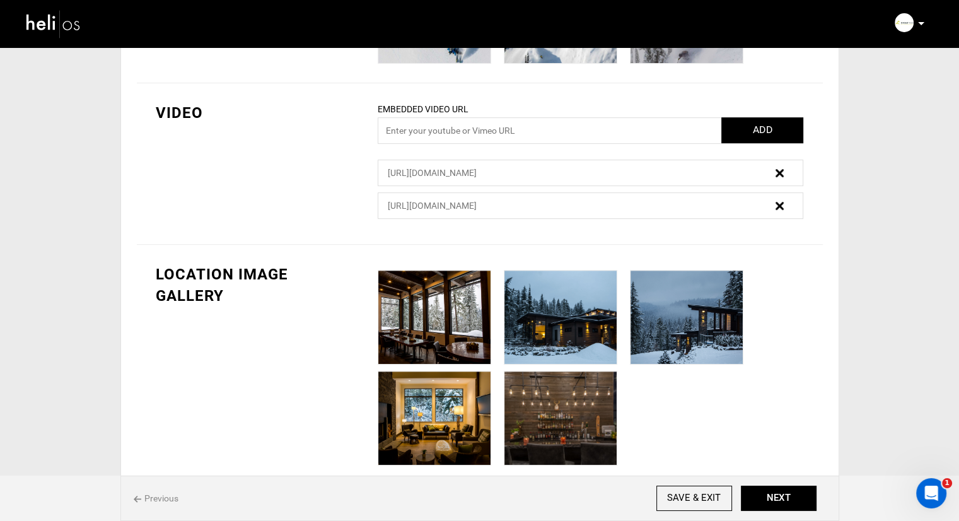
scroll to position [607, 0]
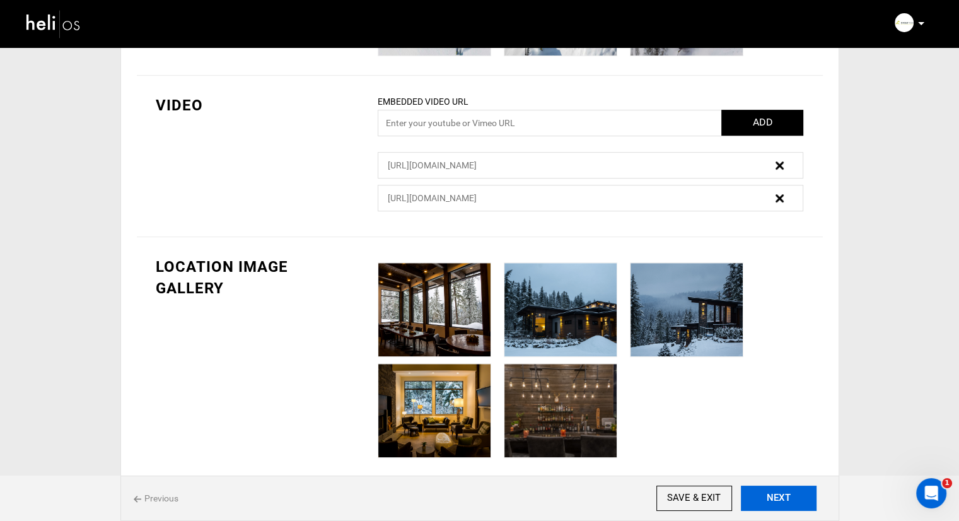
click at [761, 499] on button "NEXT" at bounding box center [779, 498] width 76 height 25
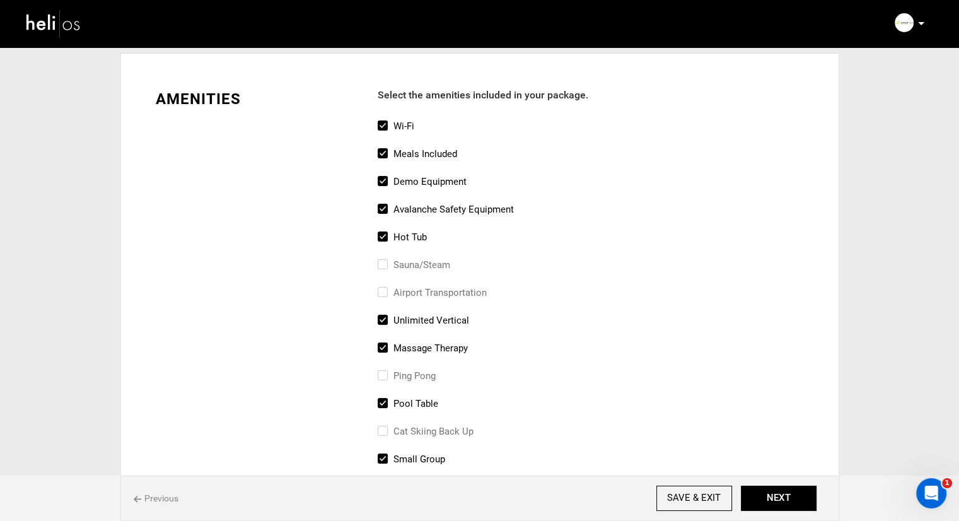
scroll to position [63, 0]
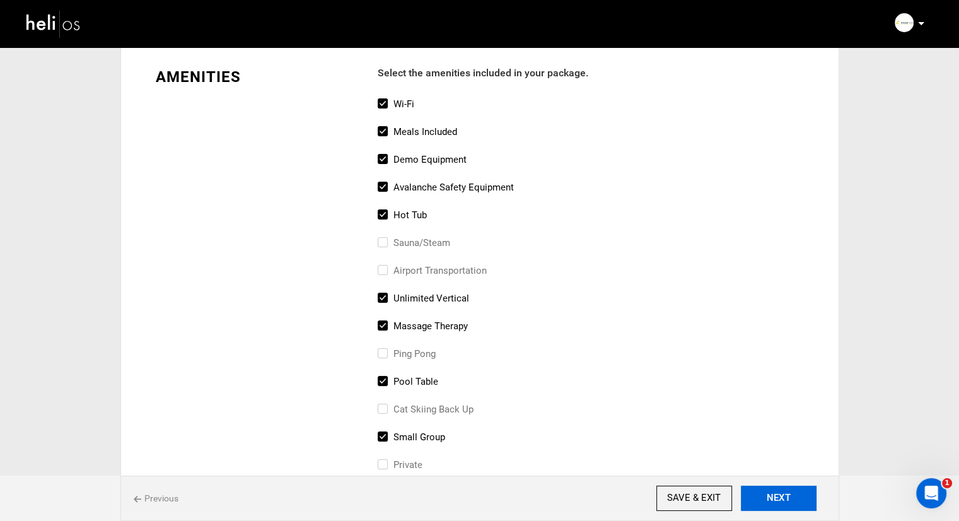
click at [766, 492] on button "NEXT" at bounding box center [779, 498] width 76 height 25
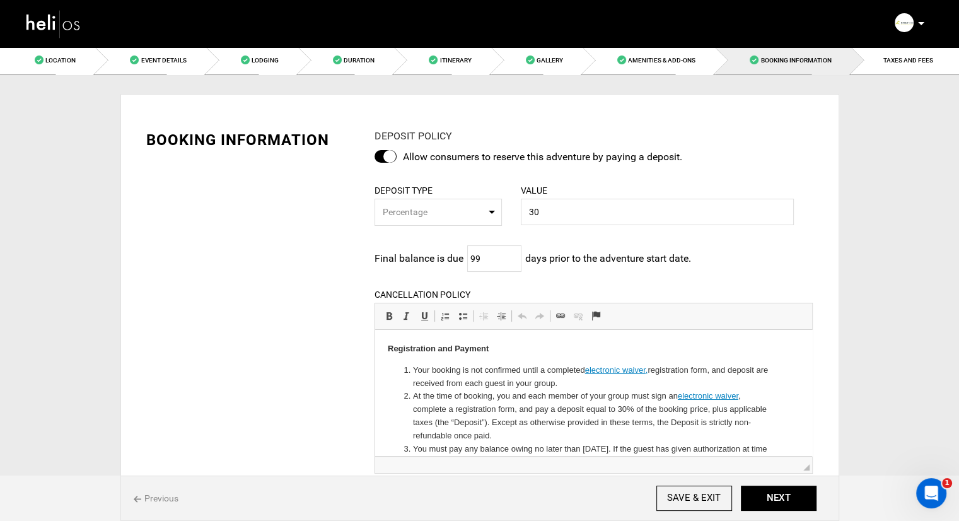
scroll to position [63, 0]
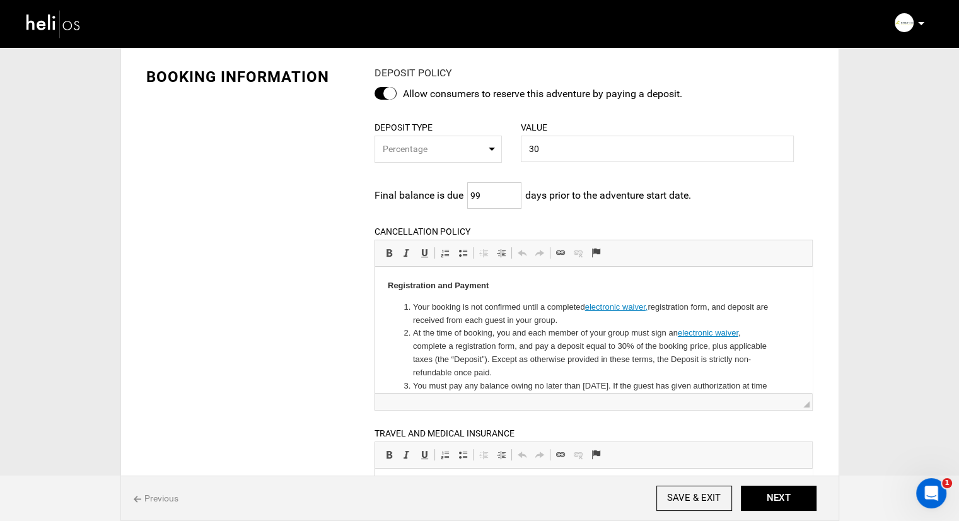
click at [493, 190] on input "99" at bounding box center [494, 195] width 54 height 26
type input "161"
click at [633, 176] on div "DEPOSIT POLICY Allow consumers to reserve this adventure by paying a deposit. D…" at bounding box center [593, 347] width 457 height 562
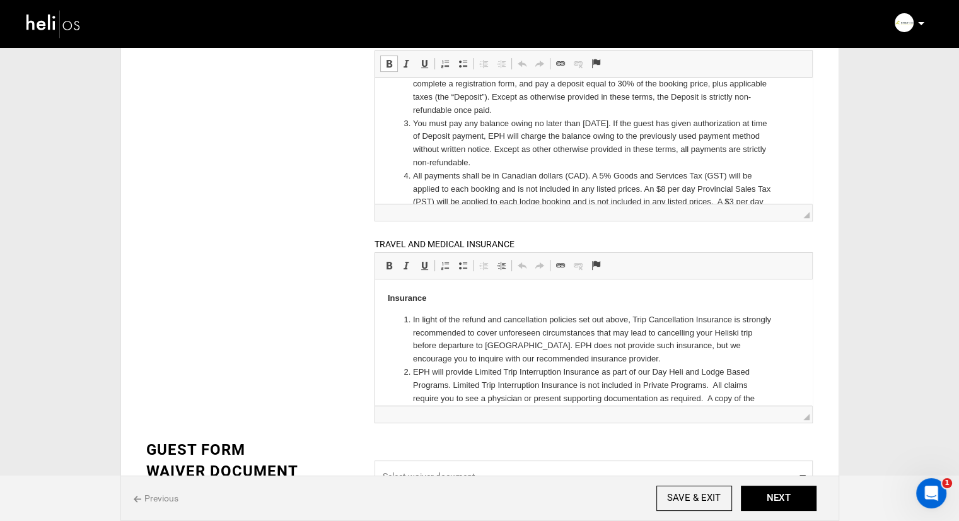
scroll to position [315, 0]
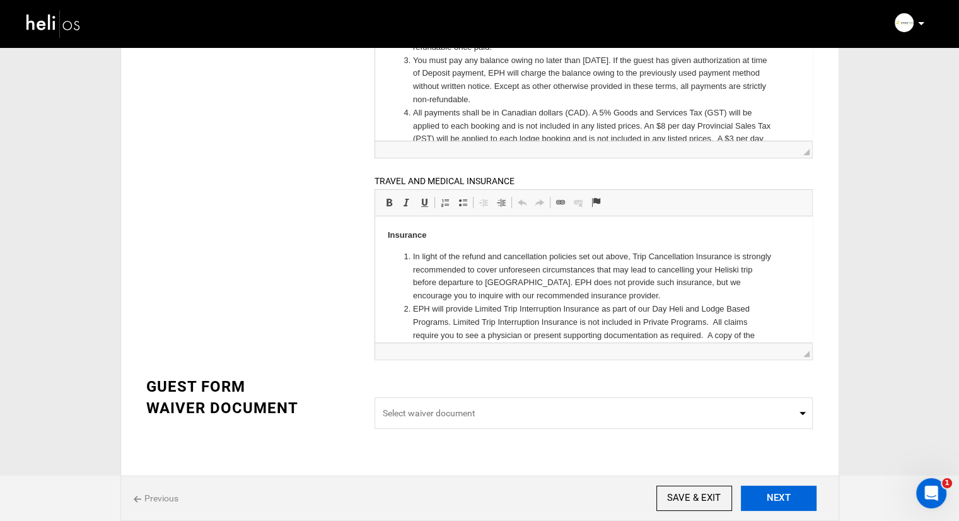
click at [797, 495] on button "NEXT" at bounding box center [779, 498] width 76 height 25
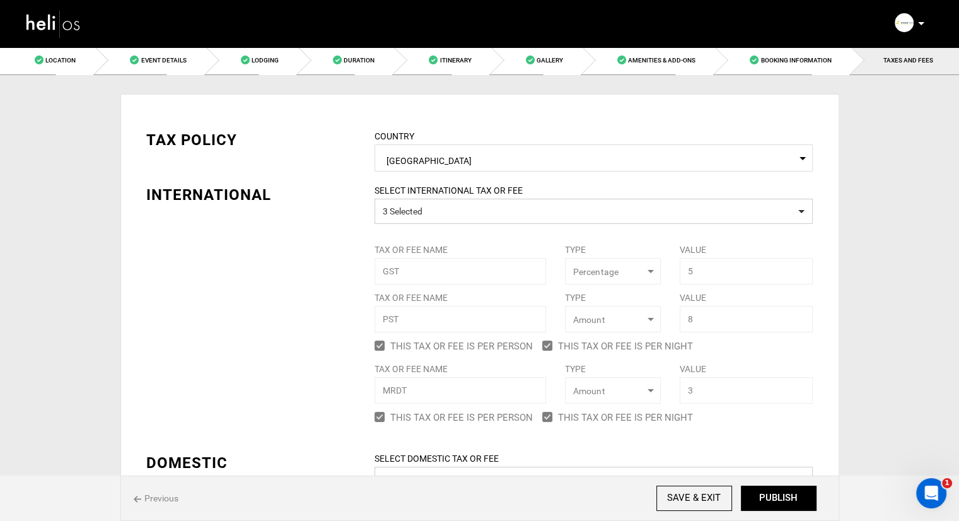
click at [399, 271] on div "SELECT INTERNATIONAL TAX OR FEE 3 Selected Tax or Fee Name GST Type Select Type…" at bounding box center [593, 305] width 457 height 243
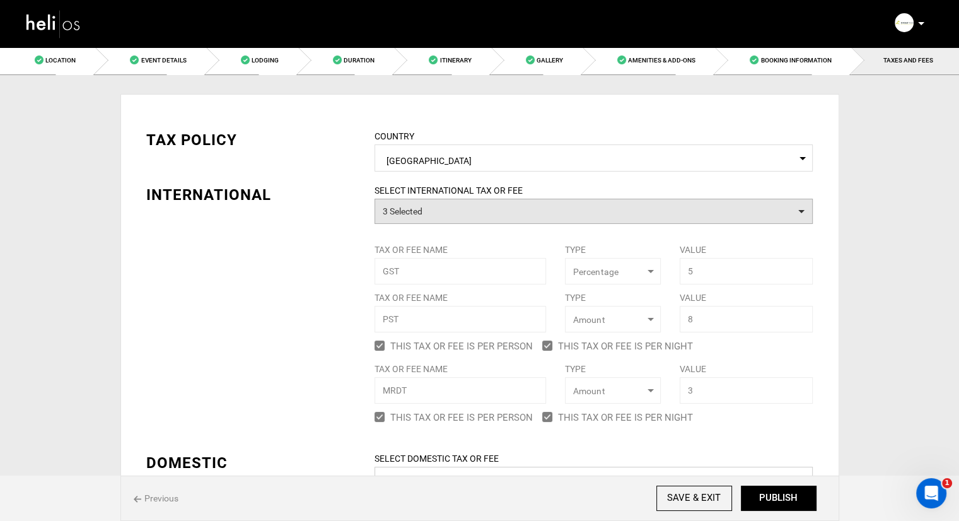
click at [441, 207] on button "3 Selected" at bounding box center [594, 211] width 438 height 25
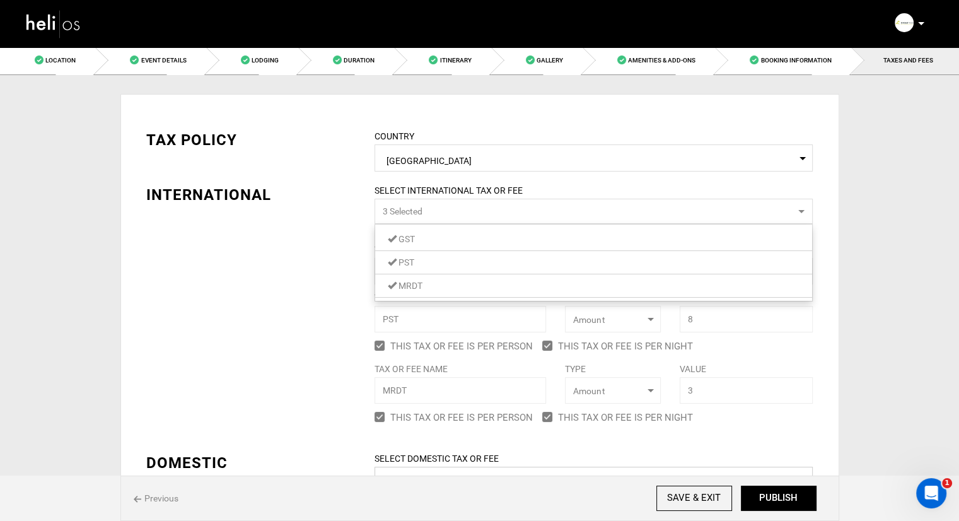
click at [441, 207] on button "3 Selected" at bounding box center [594, 211] width 438 height 25
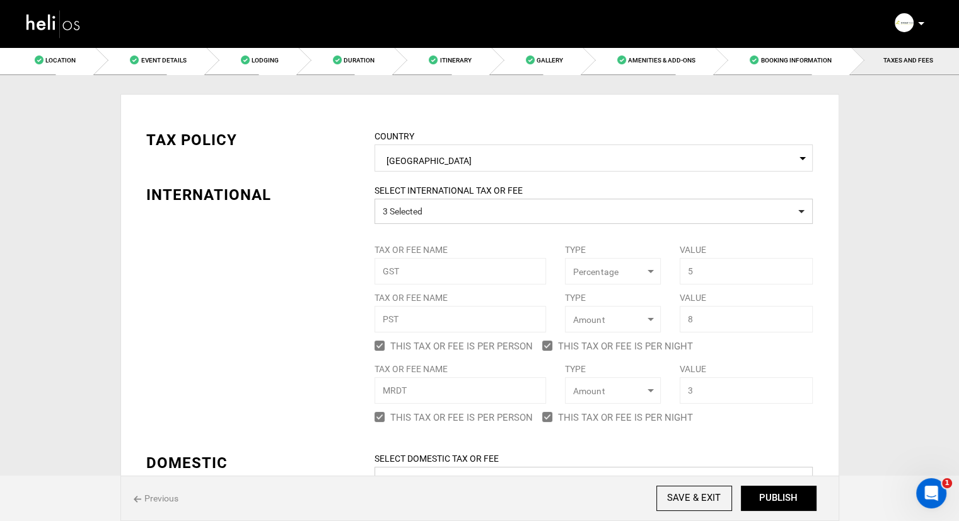
click at [262, 276] on div "TAX POLICY COUNTRY Select Country Canada Please select a country. INTERNATIONAL…" at bounding box center [480, 396] width 686 height 572
click at [689, 501] on input "SAVE & EXIT" at bounding box center [695, 498] width 76 height 25
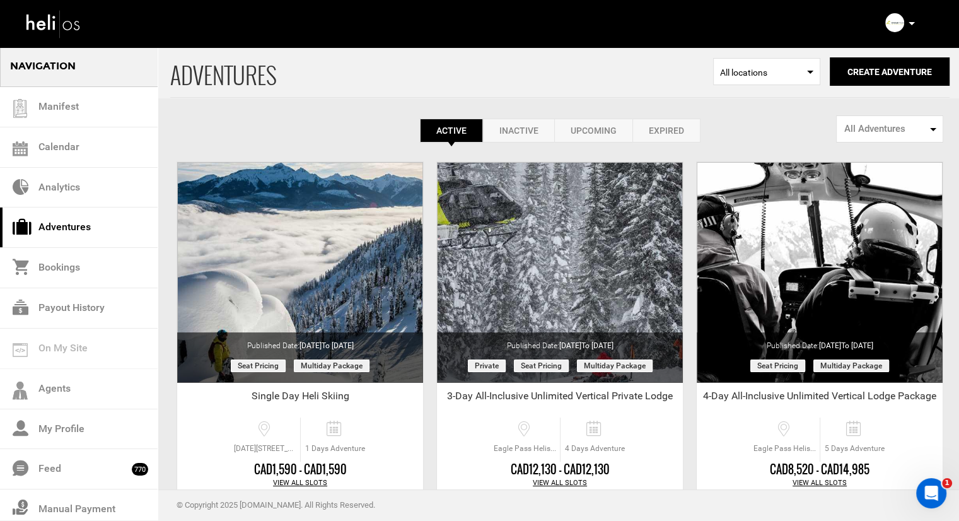
click at [512, 127] on link "Inactive" at bounding box center [518, 131] width 71 height 24
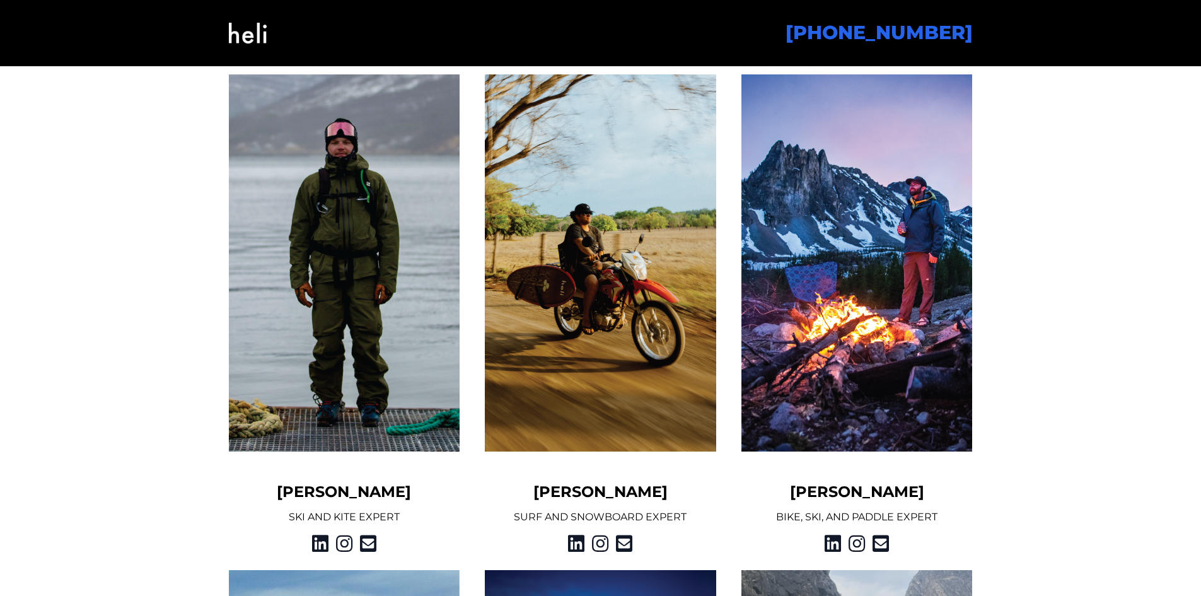
scroll to position [1034, 0]
